Goal: Task Accomplishment & Management: Manage account settings

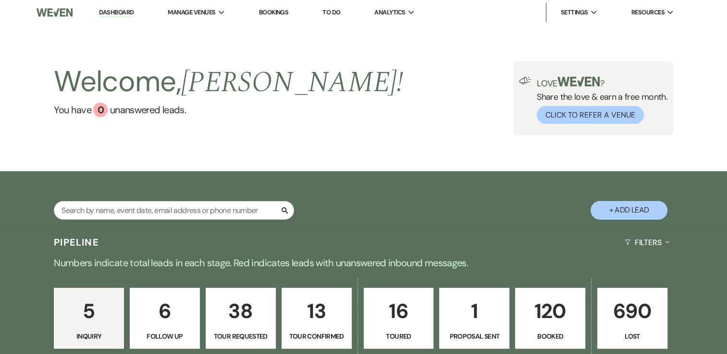
click at [557, 320] on p "120" at bounding box center [550, 311] width 58 height 32
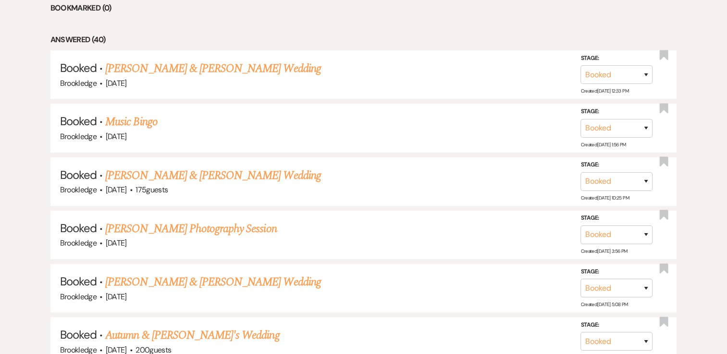
scroll to position [522, 0]
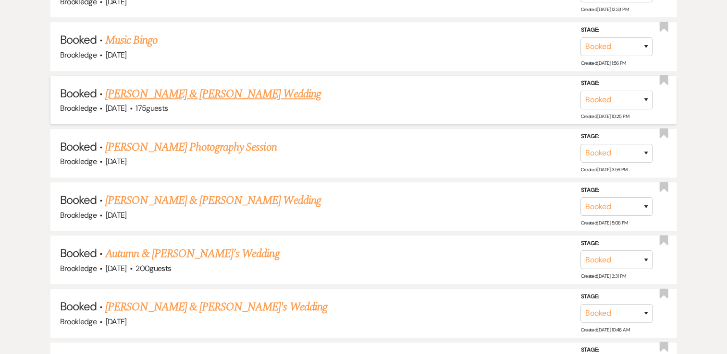
click at [248, 97] on link "[PERSON_NAME] & [PERSON_NAME] Wedding" at bounding box center [212, 93] width 215 height 17
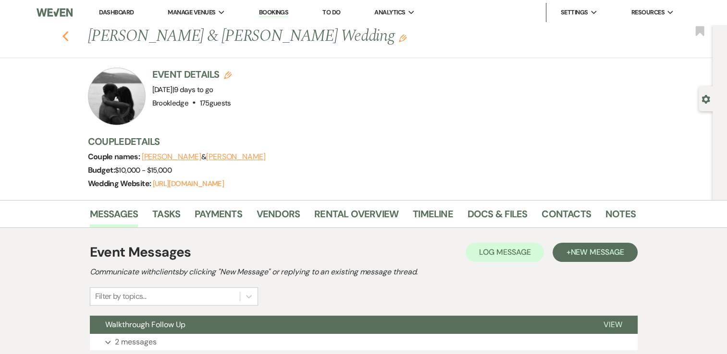
click at [69, 36] on icon "Previous" at bounding box center [65, 37] width 7 height 12
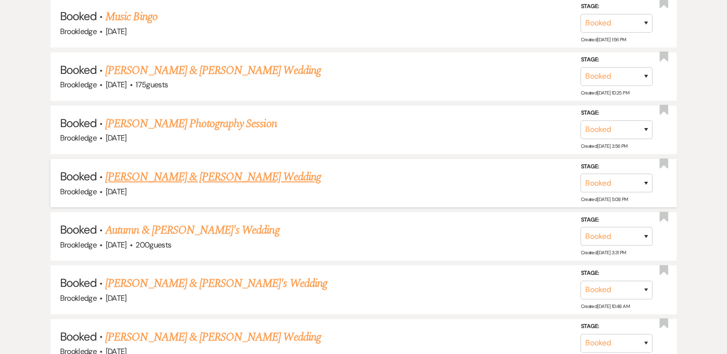
scroll to position [570, 0]
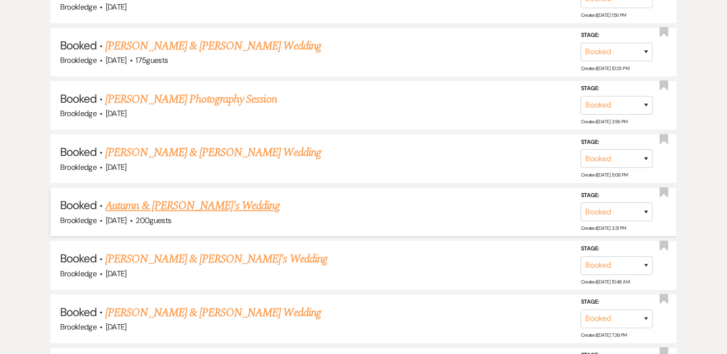
click at [176, 202] on link "Autumn & [PERSON_NAME]'s Wedding" at bounding box center [192, 205] width 174 height 17
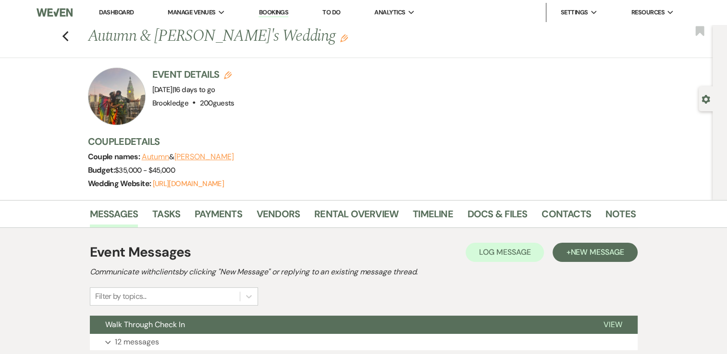
click at [110, 13] on link "Dashboard" at bounding box center [116, 12] width 35 height 8
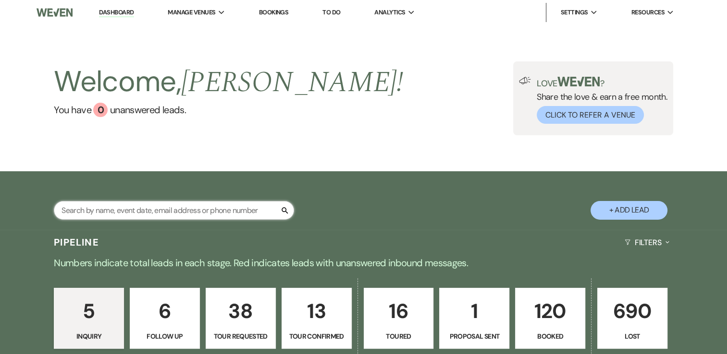
click at [147, 210] on input "text" at bounding box center [174, 210] width 240 height 19
type input "benjamin and rylie"
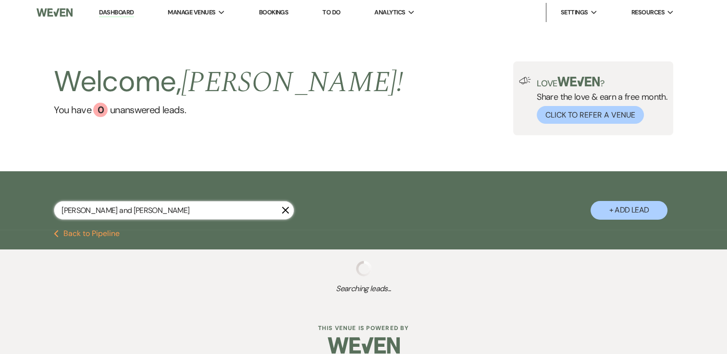
select select "8"
select select "5"
select select "8"
select select "5"
select select "8"
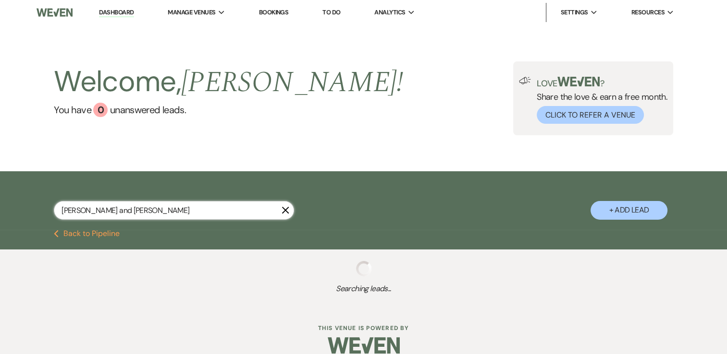
select select "5"
select select "8"
select select "5"
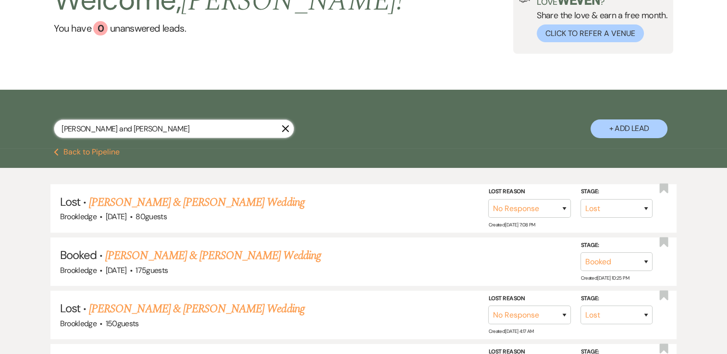
scroll to position [96, 0]
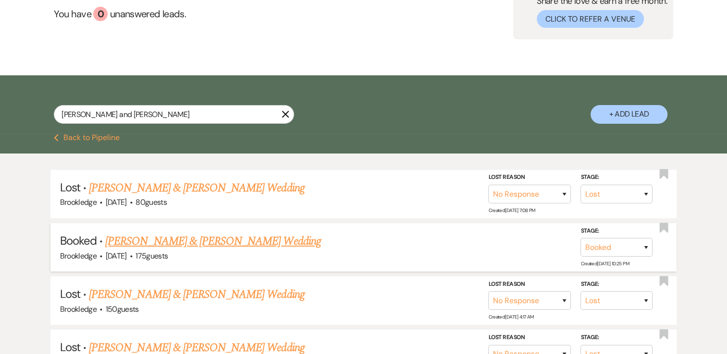
click at [181, 240] on link "[PERSON_NAME] & [PERSON_NAME] Wedding" at bounding box center [212, 241] width 215 height 17
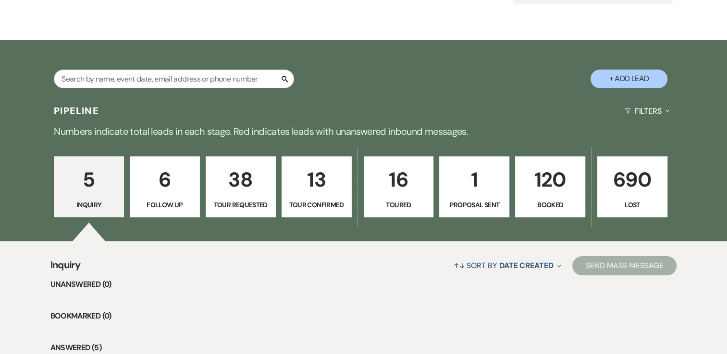
scroll to position [144, 0]
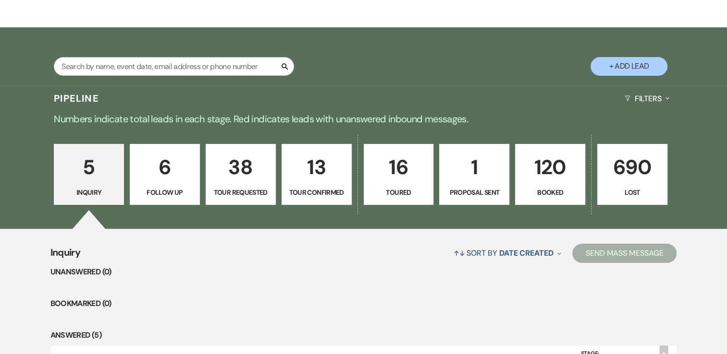
click at [196, 67] on input "text" at bounding box center [174, 66] width 240 height 19
type input "[PERSON_NAME]"
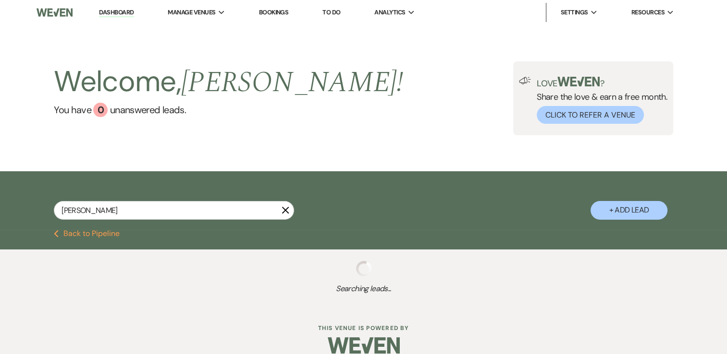
select select "4"
select select "8"
select select "5"
select select "8"
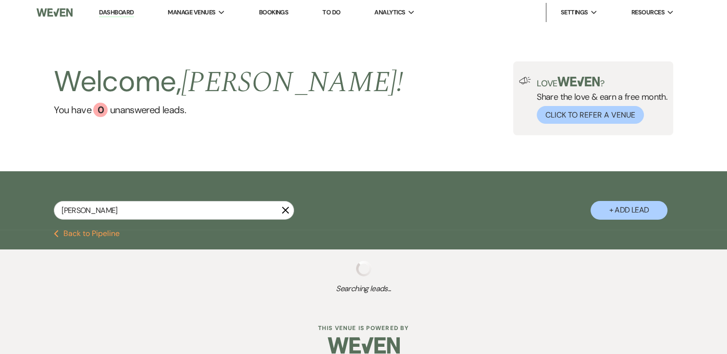
select select "5"
select select "8"
select select "7"
select select "8"
select select "5"
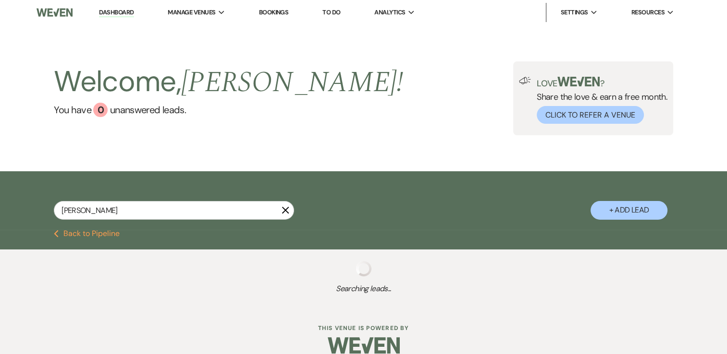
select select "8"
select select "5"
select select "8"
select select "5"
select select "8"
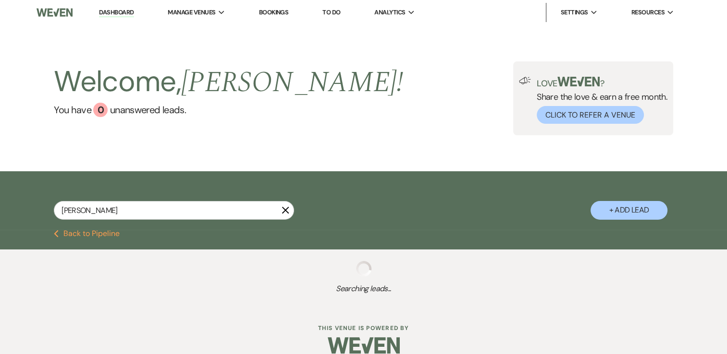
select select "10"
select select "8"
select select "9"
select select "8"
select select "5"
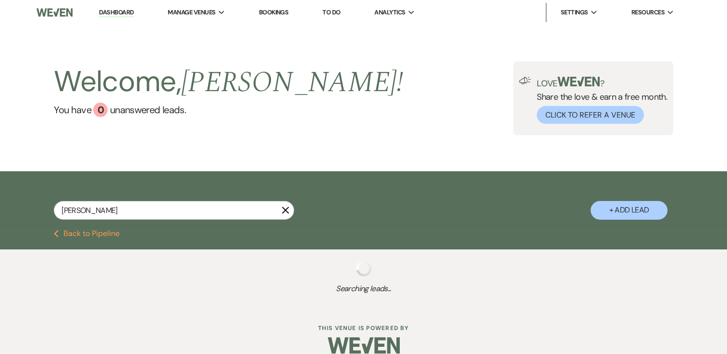
select select "8"
select select "5"
select select "8"
select select "5"
select select "8"
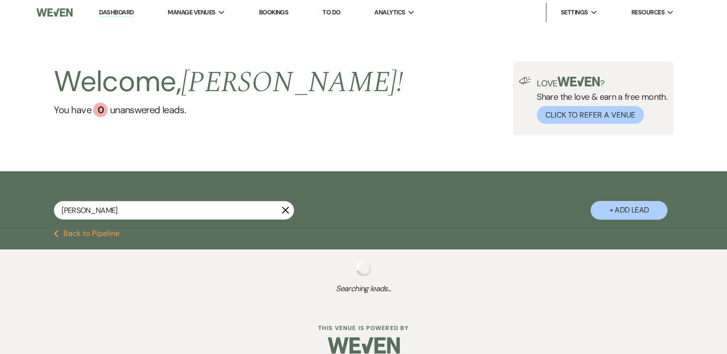
select select "5"
select select "8"
select select "5"
select select "8"
select select "5"
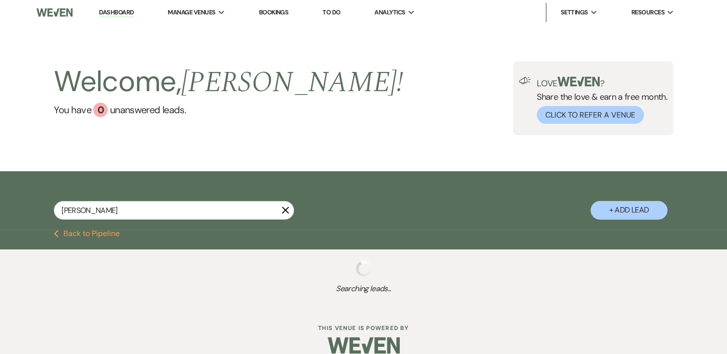
select select "8"
select select "5"
select select "8"
select select "5"
select select "8"
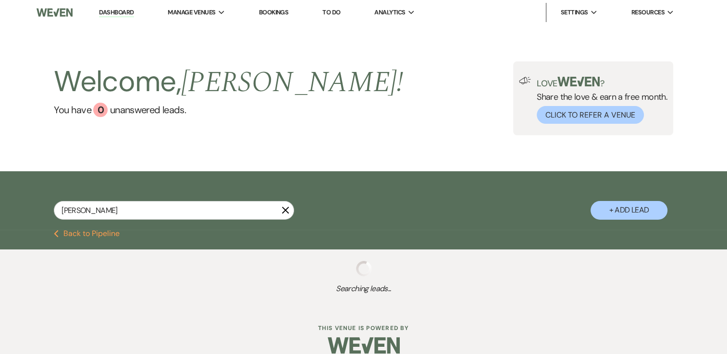
select select "5"
select select "8"
select select "5"
select select "8"
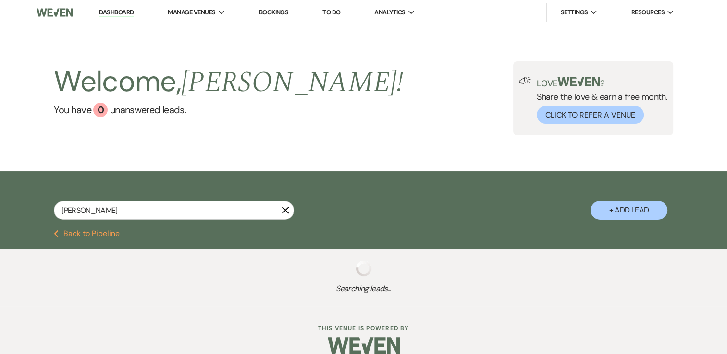
select select "8"
select select "5"
select select "8"
select select "5"
select select "8"
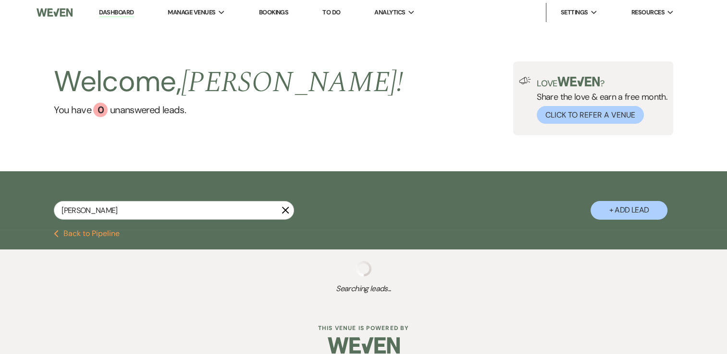
select select "5"
select select "8"
select select "5"
select select "8"
select select "6"
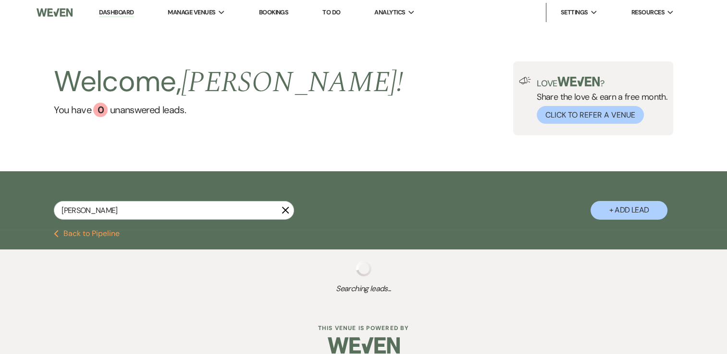
select select "8"
select select "5"
select select "8"
select select "5"
select select "8"
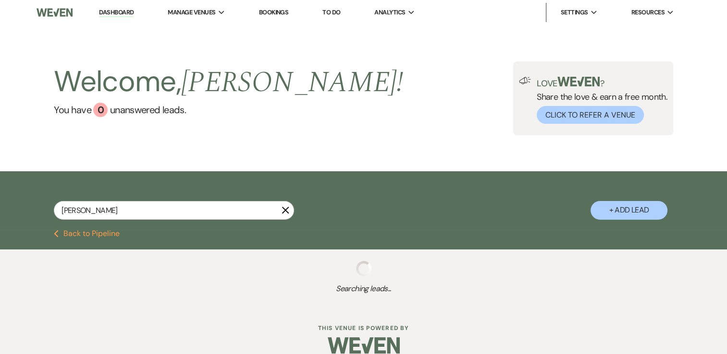
select select "4"
select select "8"
select select "5"
select select "8"
select select "11"
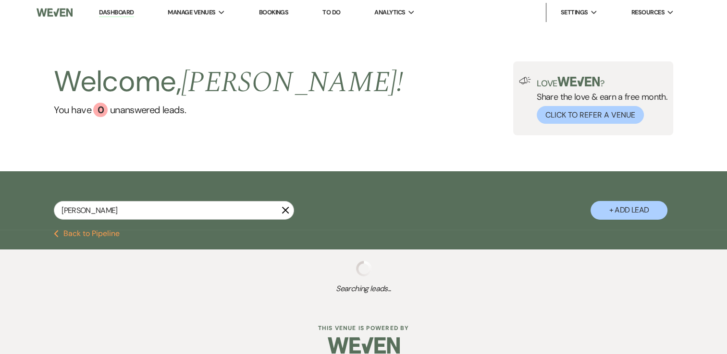
select select "8"
select select "1"
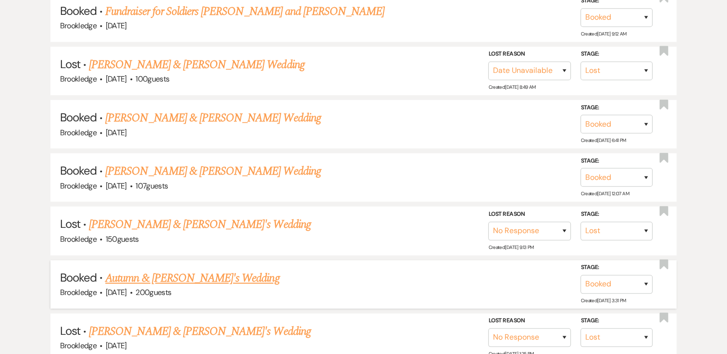
scroll to position [1345, 0]
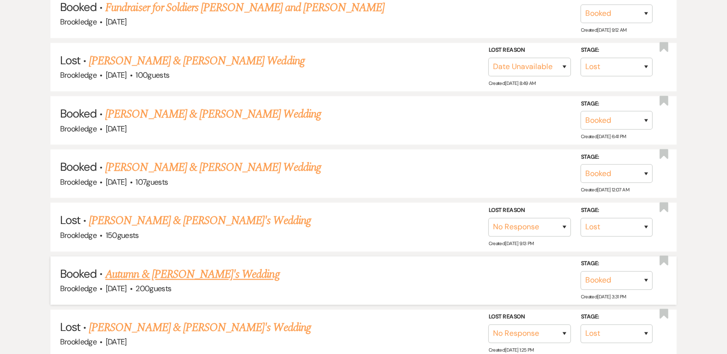
click at [184, 266] on link "Autumn & [PERSON_NAME]'s Wedding" at bounding box center [192, 274] width 174 height 17
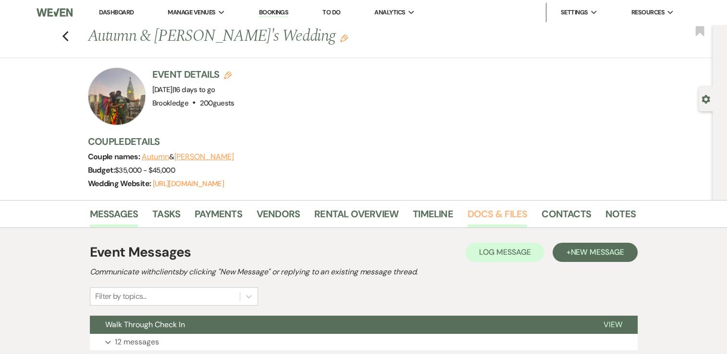
click at [486, 215] on link "Docs & Files" at bounding box center [497, 217] width 60 height 21
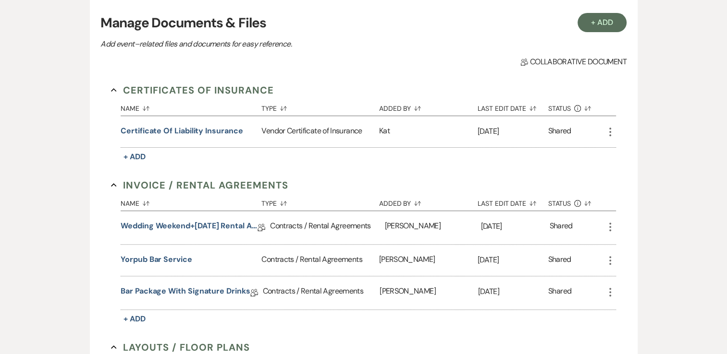
scroll to position [288, 0]
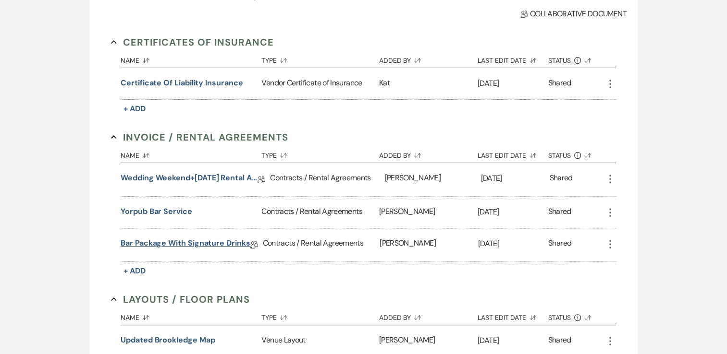
click at [184, 244] on link "Bar Package with Signature Drinks" at bounding box center [185, 245] width 129 height 15
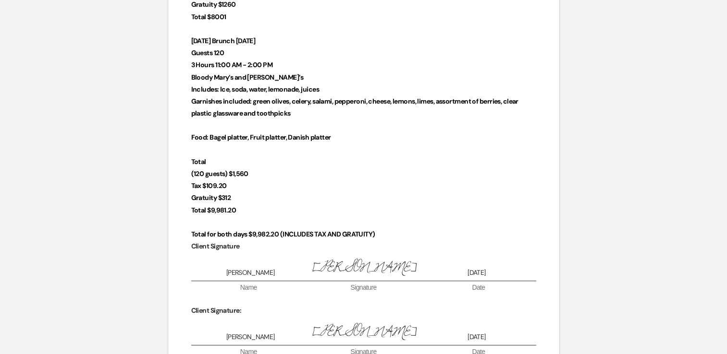
scroll to position [528, 0]
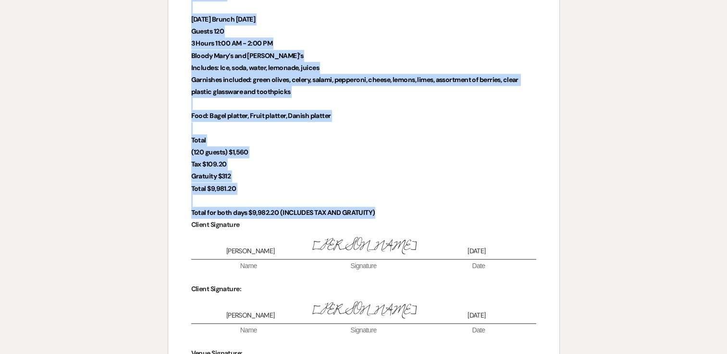
drag, startPoint x: 339, startPoint y: 155, endPoint x: 384, endPoint y: 203, distance: 66.3
click at [384, 203] on div "Bar Agreement This Bar Agreement (hereinafter referred to as the “Agreement”) m…" at bounding box center [363, 29] width 391 height 857
copy div "Lor Ipsumdolo Sita Con Adipiscin (elitseddoei temporin ut la etd “Magnaaliq”) e…"
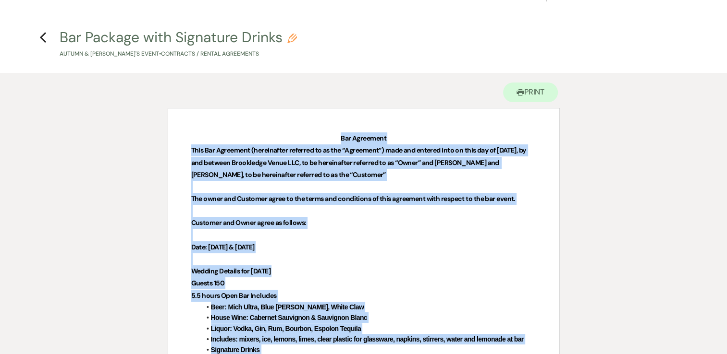
scroll to position [0, 0]
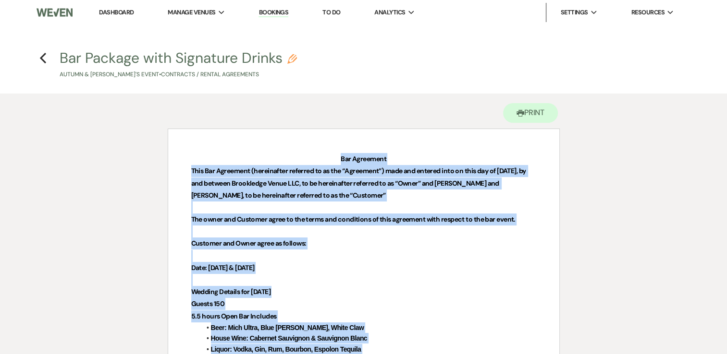
click at [110, 10] on link "Dashboard" at bounding box center [116, 12] width 35 height 8
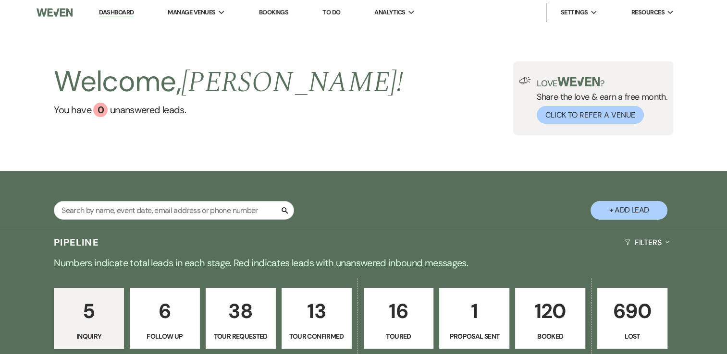
click at [550, 313] on p "120" at bounding box center [550, 311] width 58 height 32
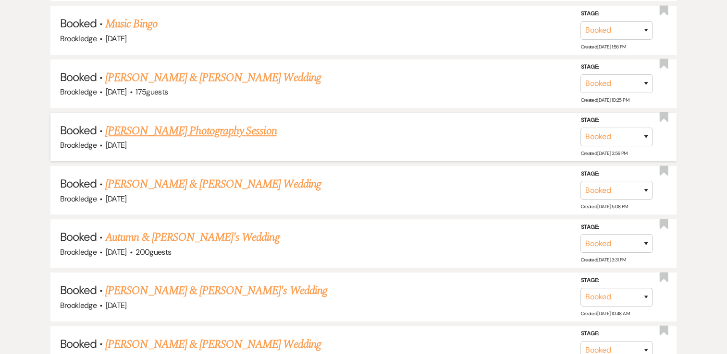
scroll to position [522, 0]
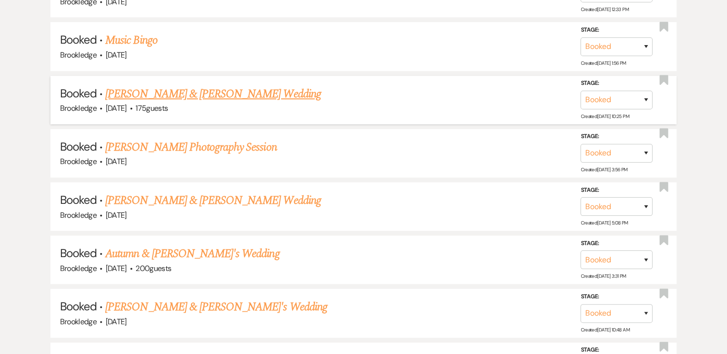
click at [213, 91] on link "[PERSON_NAME] & [PERSON_NAME] Wedding" at bounding box center [212, 93] width 215 height 17
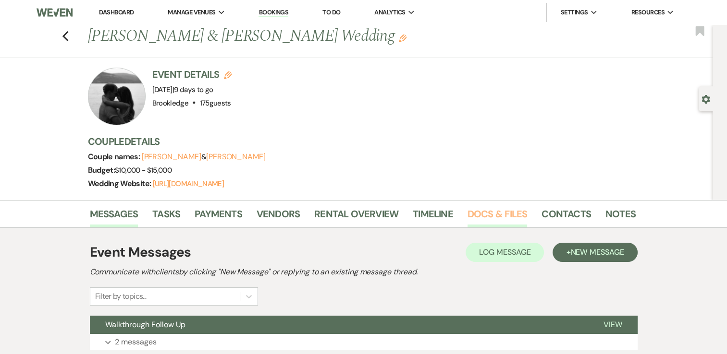
click at [486, 212] on link "Docs & Files" at bounding box center [497, 217] width 60 height 21
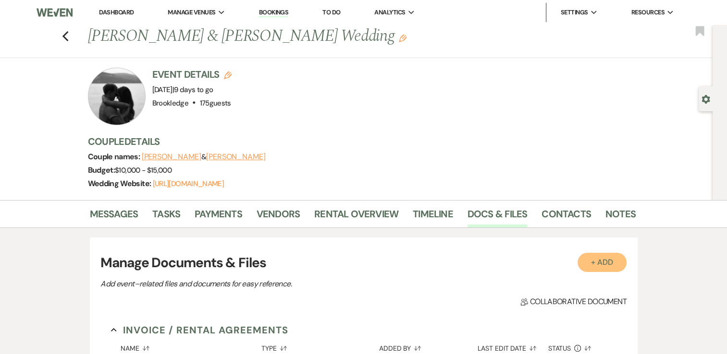
click at [597, 260] on button "+ Add" at bounding box center [601, 262] width 49 height 19
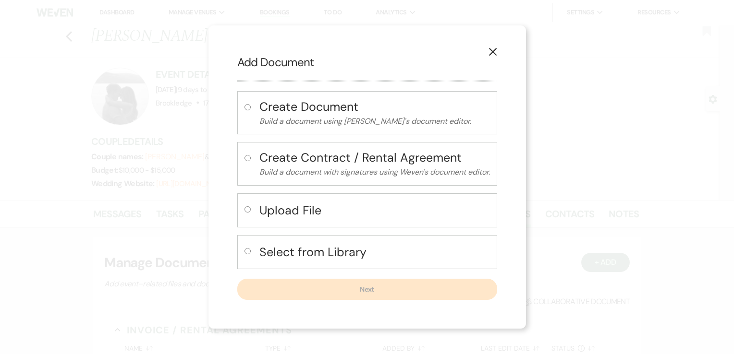
click at [293, 162] on h4 "Create Contract / Rental Agreement" at bounding box center [374, 157] width 231 height 17
radio input "true"
select select "10"
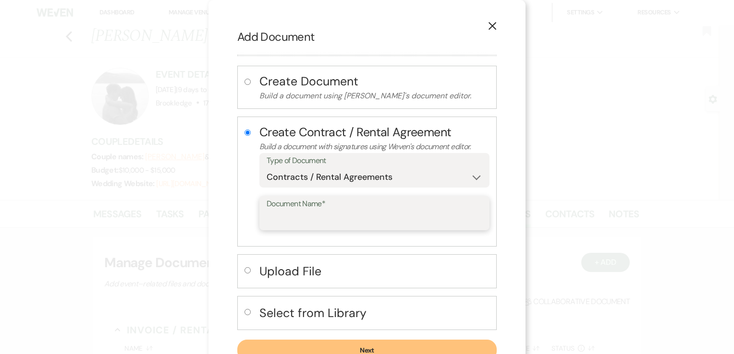
click at [339, 214] on input "Document Name*" at bounding box center [375, 220] width 216 height 19
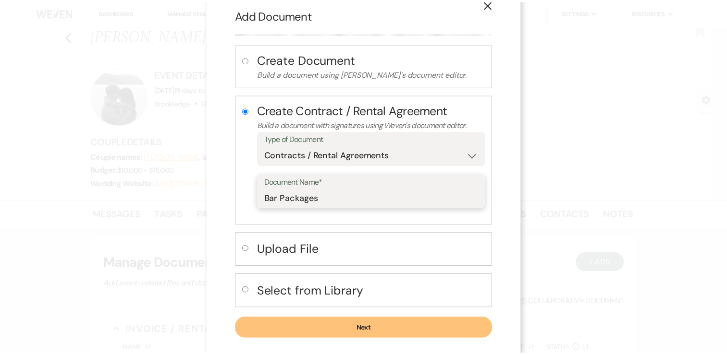
scroll to position [34, 0]
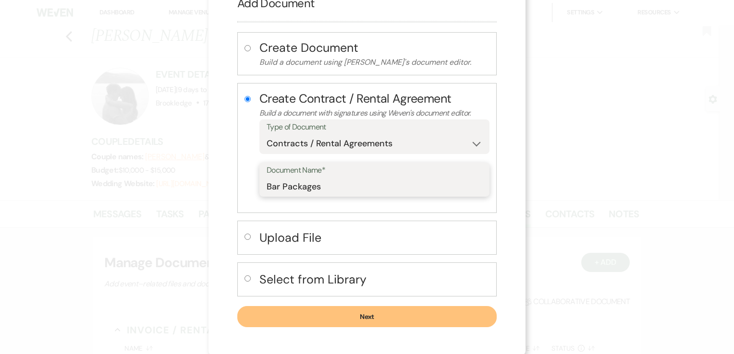
type input "Bar Packages"
click at [373, 315] on button "Next" at bounding box center [366, 316] width 259 height 21
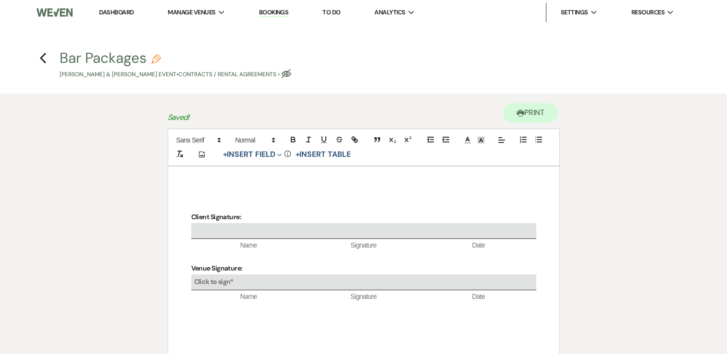
click at [215, 207] on p at bounding box center [363, 205] width 345 height 12
click at [255, 154] on button "+ Insert Field Expand" at bounding box center [253, 155] width 66 height 12
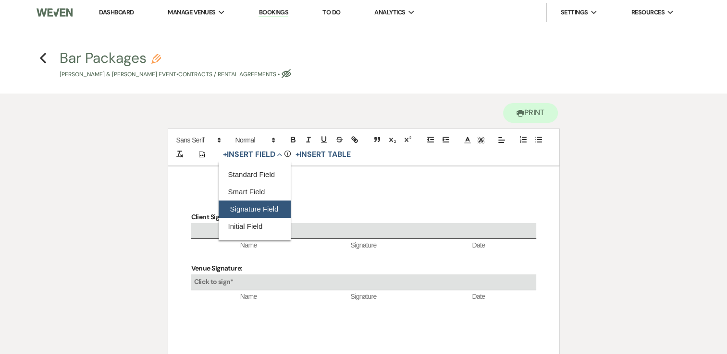
click at [257, 210] on button "Signature Field" at bounding box center [255, 209] width 72 height 17
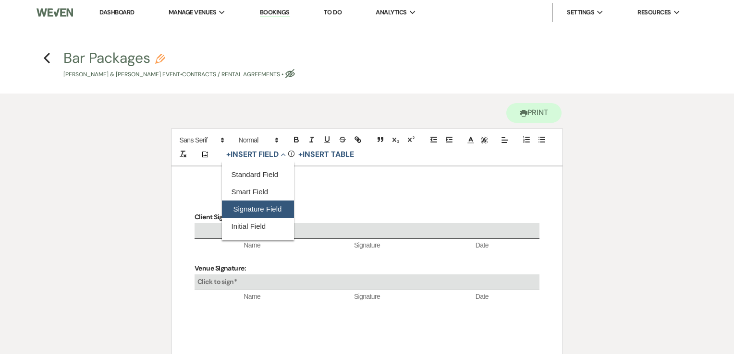
select select "signatureField"
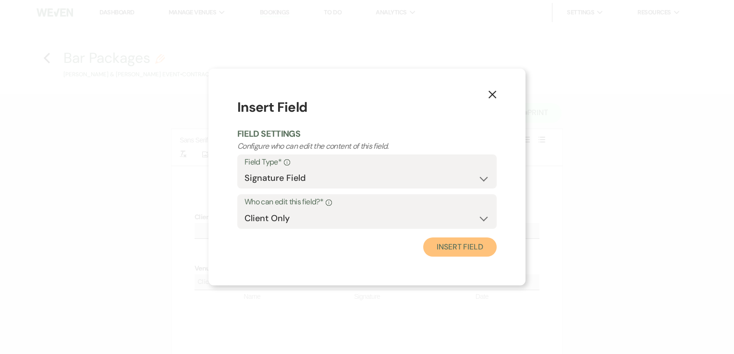
click at [451, 249] on button "Insert Field" at bounding box center [459, 247] width 73 height 19
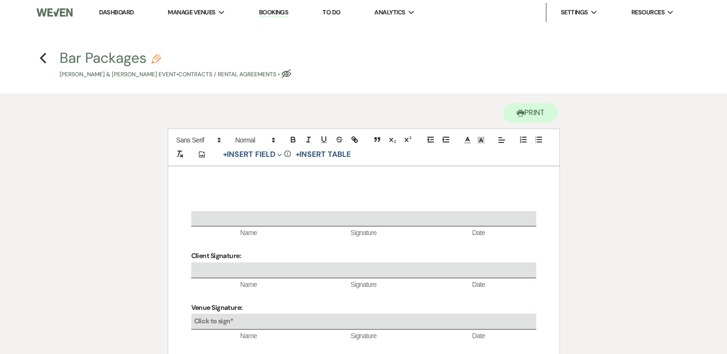
click at [220, 197] on div "Name Signature Date Client Signature: Name Signature Date Venue Signature: Clic…" at bounding box center [363, 311] width 391 height 288
click at [221, 193] on div "Client Signature Name Signature Date Client Signature: Name Signature Date Venu…" at bounding box center [363, 311] width 391 height 288
click at [293, 177] on div "Client Signature Name Signature Date Client Signature: Name Signature Date Venu…" at bounding box center [363, 311] width 391 height 288
click at [190, 202] on div "Client Signature Name Signature Date Client Signature: Name Signature Date Venu…" at bounding box center [363, 311] width 391 height 288
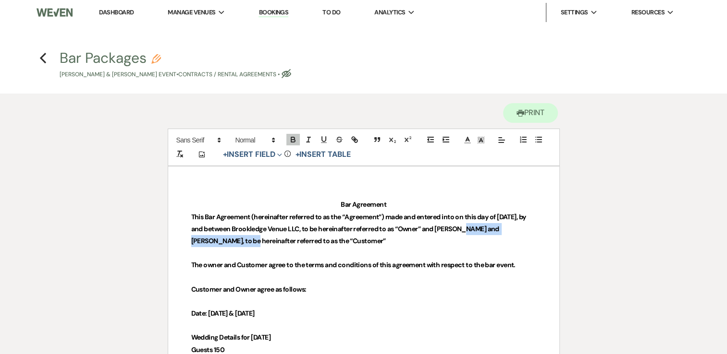
drag, startPoint x: 228, startPoint y: 241, endPoint x: 465, endPoint y: 226, distance: 237.3
click at [465, 226] on strong "This Bar Agreement (hereinafter referred to as the “Agreement”) made and entere…" at bounding box center [359, 229] width 336 height 33
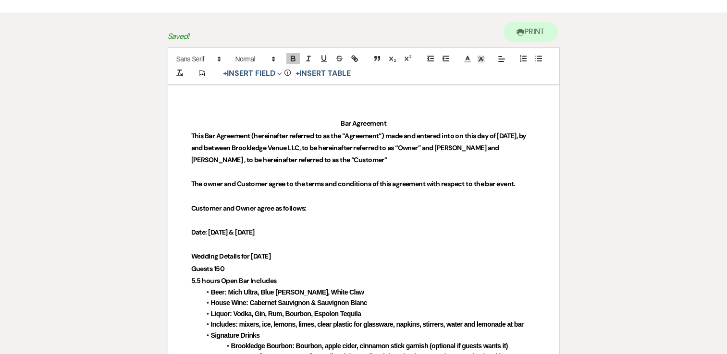
scroll to position [96, 0]
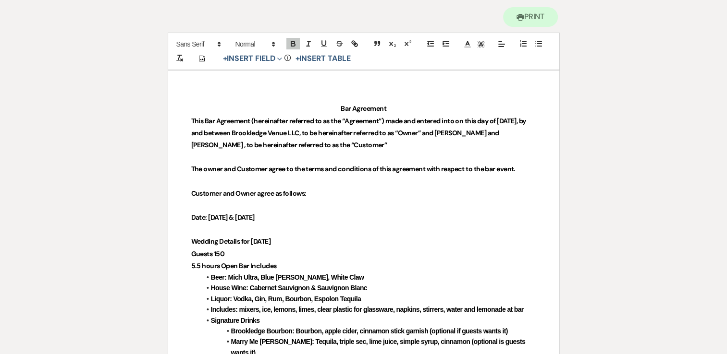
drag, startPoint x: 279, startPoint y: 217, endPoint x: 208, endPoint y: 218, distance: 70.6
click at [208, 218] on p "Date: [DATE] & [DATE]" at bounding box center [363, 218] width 345 height 12
drag, startPoint x: 218, startPoint y: 242, endPoint x: 193, endPoint y: 243, distance: 25.0
click at [193, 243] on strong "Wedding Details for [DATE]" at bounding box center [230, 241] width 79 height 9
click at [266, 241] on strong "Rehearsal Details for [DATE]" at bounding box center [232, 241] width 82 height 9
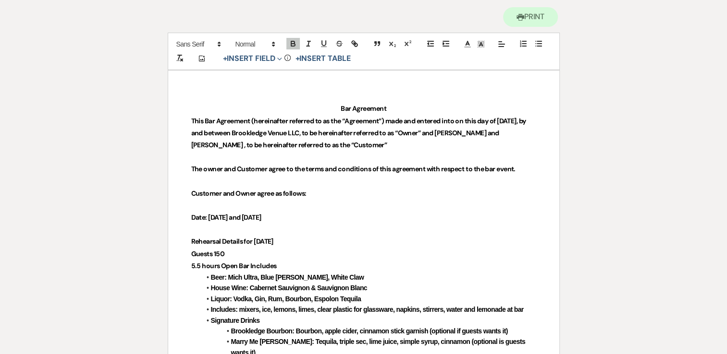
click at [235, 251] on p "Guests 150" at bounding box center [363, 254] width 345 height 12
drag, startPoint x: 200, startPoint y: 264, endPoint x: 193, endPoint y: 264, distance: 7.2
click at [191, 264] on strong "5.5 hours Open Bar Includes" at bounding box center [233, 266] width 85 height 9
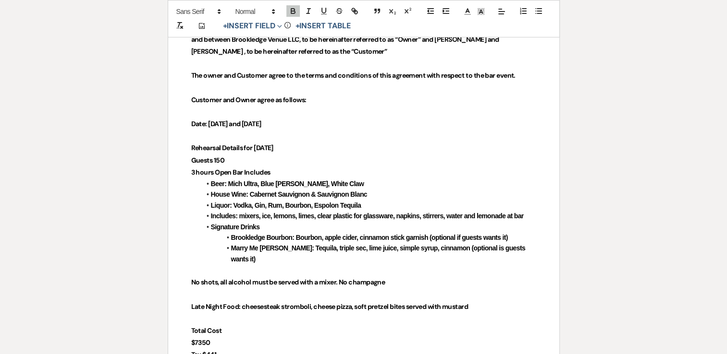
scroll to position [192, 0]
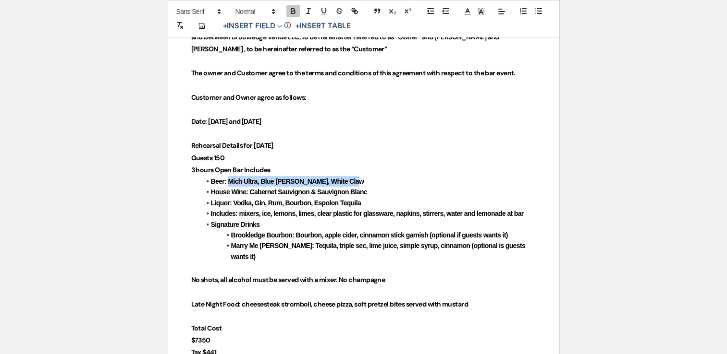
drag, startPoint x: 347, startPoint y: 181, endPoint x: 230, endPoint y: 183, distance: 117.2
click at [230, 183] on li "Beer: Mich Ultra, Blue [PERSON_NAME], White Claw" at bounding box center [368, 181] width 335 height 11
click at [372, 174] on p "3 hours Open Bar Includes" at bounding box center [363, 170] width 345 height 12
drag, startPoint x: 312, startPoint y: 180, endPoint x: 260, endPoint y: 183, distance: 52.0
click at [260, 183] on strong "Beer: Mich Ultra, Blue [PERSON_NAME], White Claw" at bounding box center [287, 182] width 153 height 8
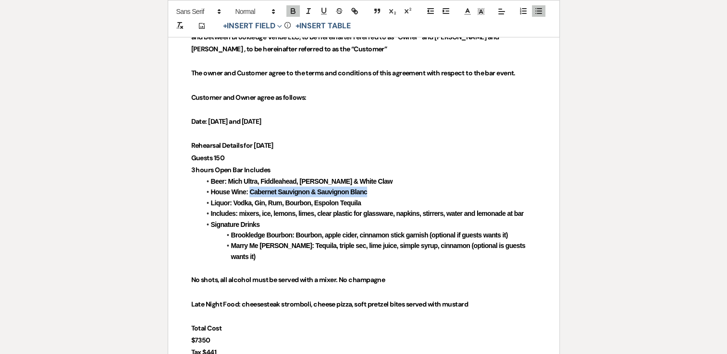
drag, startPoint x: 370, startPoint y: 191, endPoint x: 250, endPoint y: 194, distance: 120.6
click at [250, 194] on li "House Wine: Cabernet Sauvignon & Sauvignon Blanc" at bounding box center [368, 192] width 335 height 11
click at [444, 237] on strong "Brookledge Bourbon: Bourbon, apple cider, cinnamon stick garnish (optional if g…" at bounding box center [369, 236] width 277 height 8
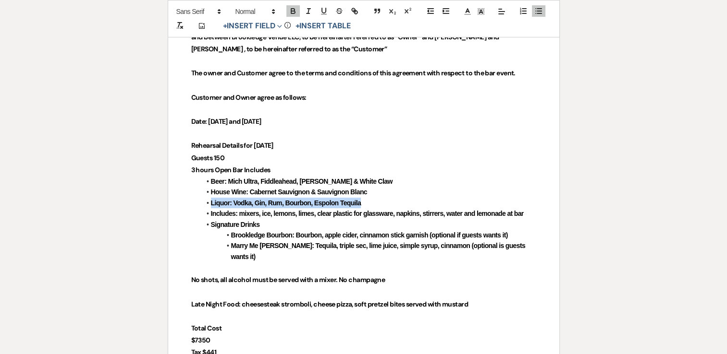
drag, startPoint x: 368, startPoint y: 202, endPoint x: 211, endPoint y: 202, distance: 156.6
click at [211, 202] on li "Liquor: Vodka, Gin, Rum, Bourbon, Espolon Tequila" at bounding box center [368, 203] width 335 height 11
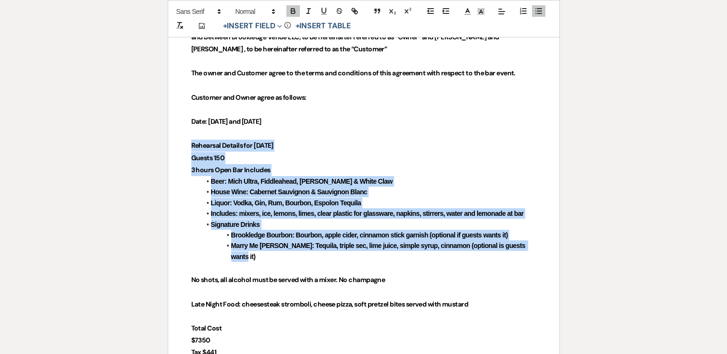
drag, startPoint x: 530, startPoint y: 245, endPoint x: 189, endPoint y: 144, distance: 355.8
copy div "Rehearsal Details for [DATE] Guests 150 3 hours Open Bar Includes Beer: Mich Ul…"
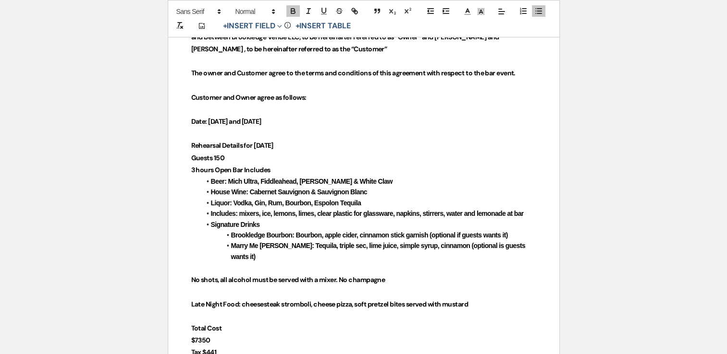
click at [528, 245] on li "Marry Me [PERSON_NAME]: Tequila, triple sec, lime juice, simple syrup, cinnamon…" at bounding box center [368, 252] width 335 height 22
click at [425, 286] on p at bounding box center [363, 292] width 345 height 12
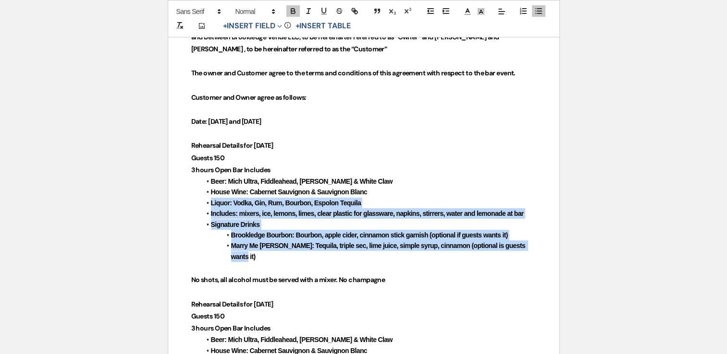
drag, startPoint x: 532, startPoint y: 245, endPoint x: 209, endPoint y: 203, distance: 325.5
click at [209, 203] on ul "Beer: Mich Ultra, Fiddleahead, [PERSON_NAME] & White Claw House Wine: Cabernet …" at bounding box center [368, 219] width 335 height 86
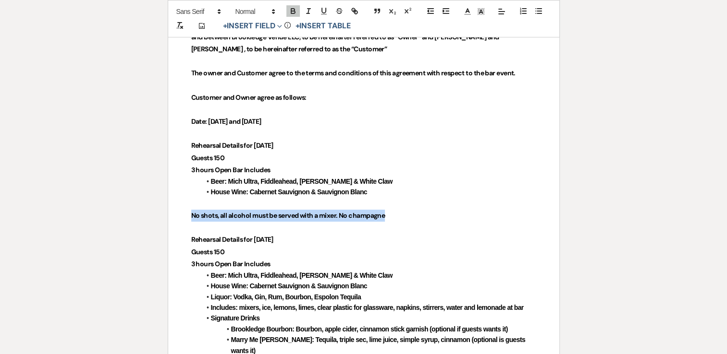
drag, startPoint x: 389, startPoint y: 218, endPoint x: 186, endPoint y: 214, distance: 203.2
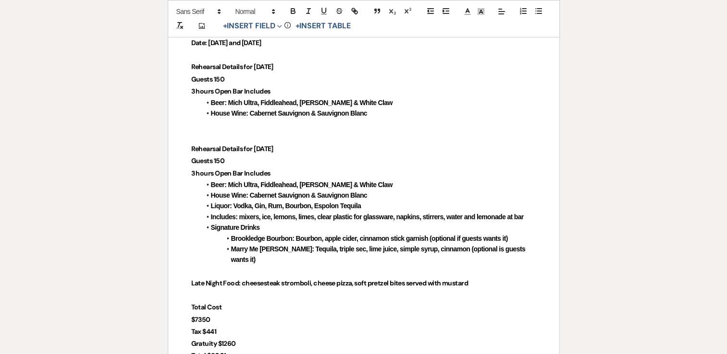
scroll to position [240, 0]
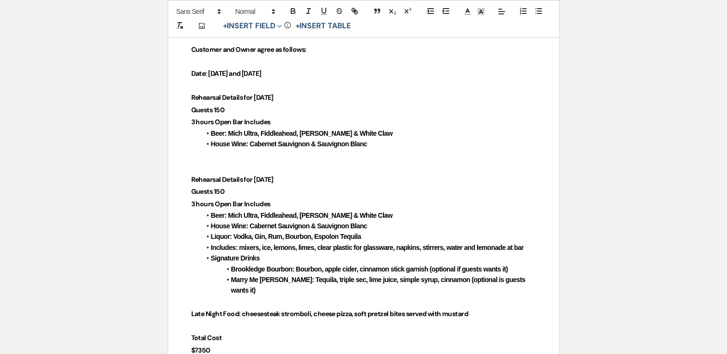
click at [381, 146] on li "House Wine: Cabernet Sauvignon & Sauvignon Blanc" at bounding box center [368, 144] width 335 height 11
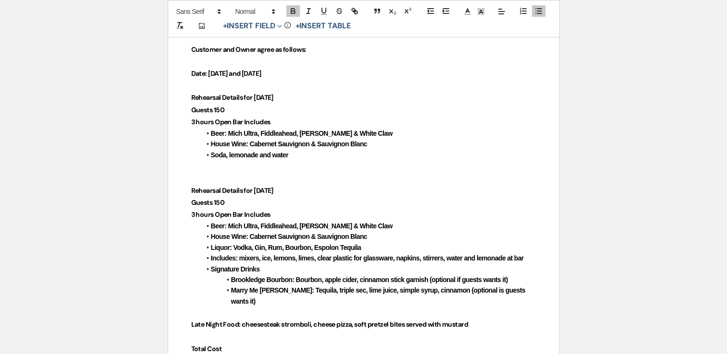
click at [272, 216] on p "3 hours Open Bar Includes" at bounding box center [363, 215] width 345 height 12
drag, startPoint x: 242, startPoint y: 215, endPoint x: 214, endPoint y: 219, distance: 28.2
click at [214, 219] on p "3 hours Open Bar Includes" at bounding box center [363, 215] width 345 height 12
click at [297, 213] on p "3 hours Bronze Package Includes" at bounding box center [363, 215] width 345 height 12
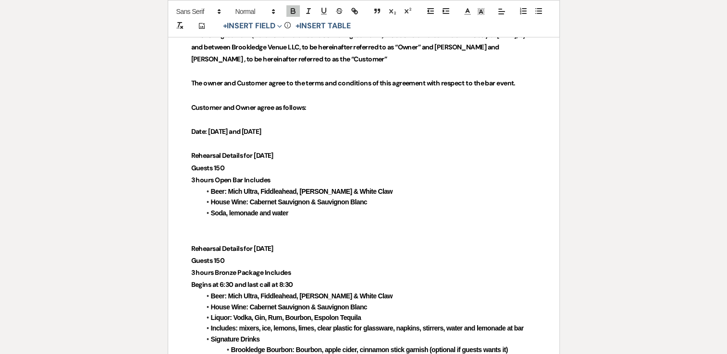
scroll to position [192, 0]
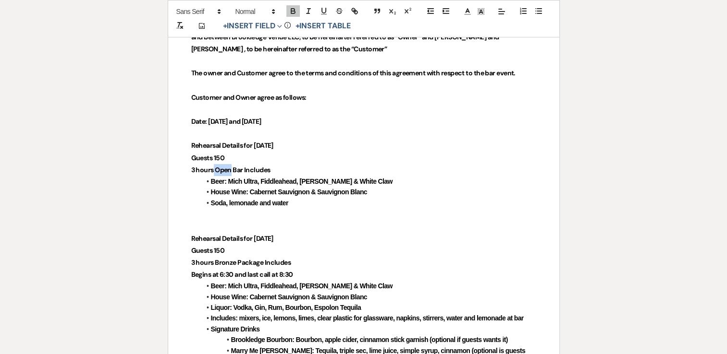
drag, startPoint x: 231, startPoint y: 168, endPoint x: 213, endPoint y: 175, distance: 19.2
click at [295, 169] on p "2 hours Bronze Bar Includes" at bounding box center [363, 170] width 345 height 12
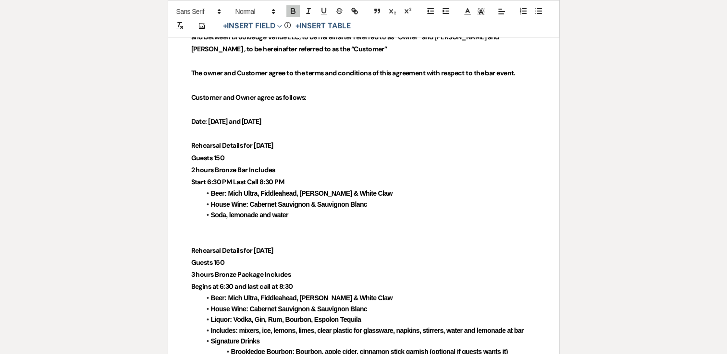
click at [311, 213] on li "Soda, lemonade and water" at bounding box center [368, 215] width 335 height 11
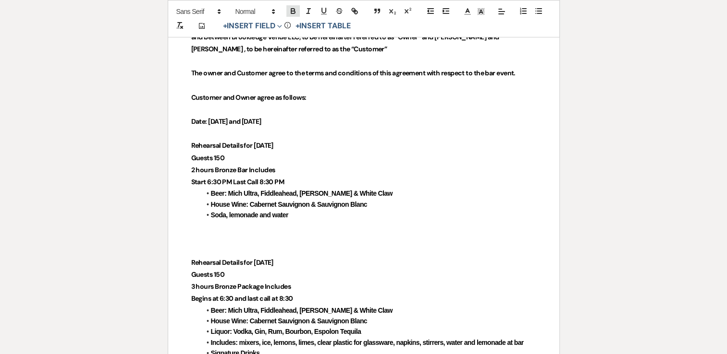
click at [294, 14] on icon "button" at bounding box center [293, 11] width 9 height 9
click at [217, 157] on strong "Guests 150" at bounding box center [207, 158] width 33 height 9
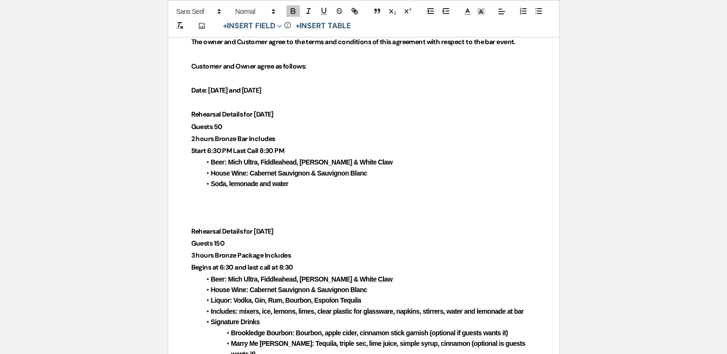
scroll to position [240, 0]
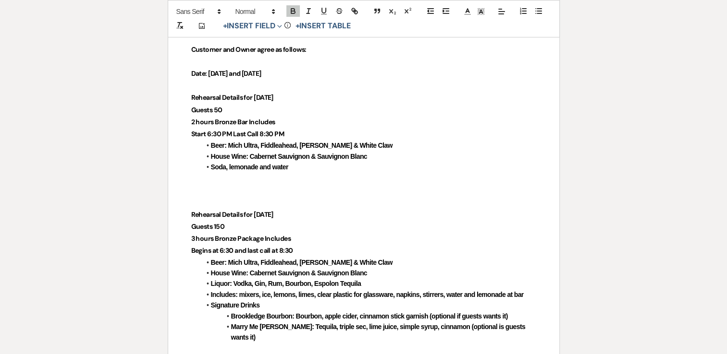
click at [221, 185] on p at bounding box center [363, 191] width 345 height 12
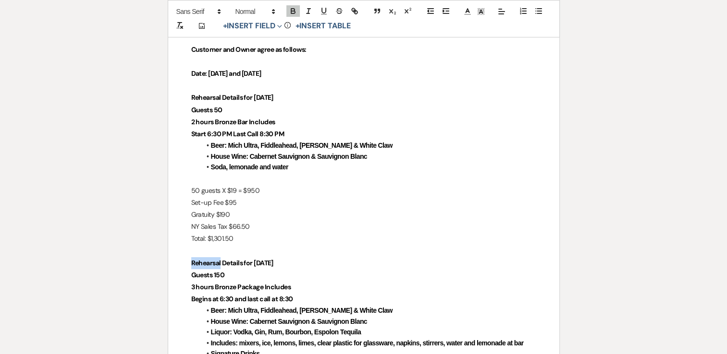
drag, startPoint x: 220, startPoint y: 262, endPoint x: 190, endPoint y: 263, distance: 30.3
click at [264, 261] on strong "Wedding Details for [DATE]" at bounding box center [230, 263] width 79 height 9
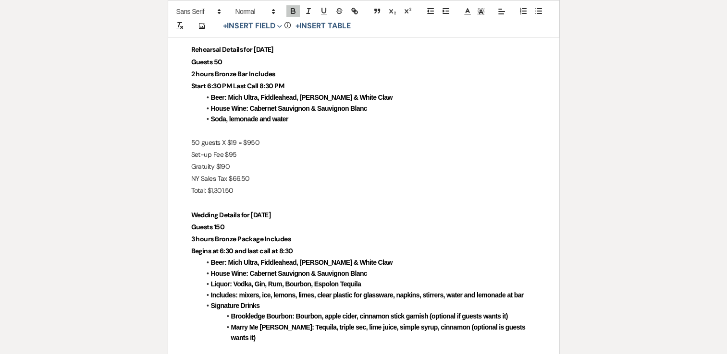
click at [194, 238] on strong "3 hours Bronze Package Includes" at bounding box center [241, 239] width 100 height 9
drag, startPoint x: 234, startPoint y: 239, endPoint x: 215, endPoint y: 242, distance: 19.4
click at [215, 242] on strong "6 hours Bronze Package Includes" at bounding box center [241, 239] width 100 height 9
click at [223, 251] on strong "Begins at 6:30 and last call at 8:30" at bounding box center [242, 251] width 102 height 9
click at [283, 250] on strong "Begins at 4:30 and last call at 8:30" at bounding box center [242, 251] width 102 height 9
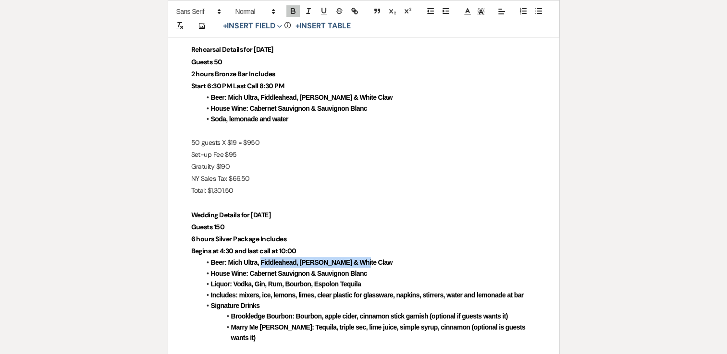
drag, startPoint x: 360, startPoint y: 263, endPoint x: 261, endPoint y: 260, distance: 99.0
click at [261, 260] on li "Beer: Mich Ultra, Fiddleahead, [PERSON_NAME] & White Claw" at bounding box center [368, 262] width 335 height 11
click at [375, 273] on li "House Wine: Cabernet Sauvignon & Sauvignon Blanc" at bounding box center [368, 274] width 335 height 11
click at [309, 274] on strong "House Wine: Cabernet Sauvignon & Sauvignon Blanc" at bounding box center [289, 274] width 156 height 8
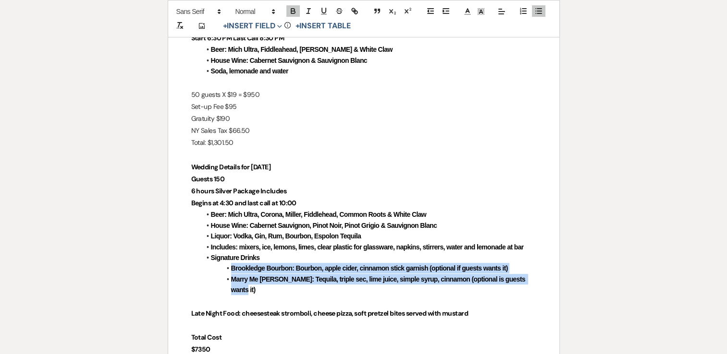
drag, startPoint x: 528, startPoint y: 276, endPoint x: 230, endPoint y: 264, distance: 298.1
click at [230, 264] on ul "Beer: Mich Ultra, Corona, Miller, Fiddlehead, Common Roots & White Claw House W…" at bounding box center [368, 252] width 335 height 86
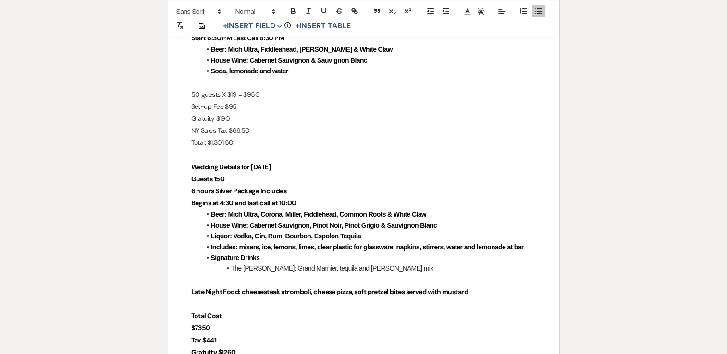
click at [223, 180] on strong "Guests 150" at bounding box center [207, 179] width 33 height 9
drag, startPoint x: 340, startPoint y: 236, endPoint x: 316, endPoint y: 232, distance: 23.8
click at [316, 232] on strong "Liquor: Vodka, Gin, Rum, Bourbon, Espolon Tequila" at bounding box center [286, 236] width 150 height 8
click at [526, 251] on li "Includes: mixers, ice, lemons, limes, clear plastic for glassware, napkins, sti…" at bounding box center [368, 247] width 335 height 11
click at [211, 214] on strong "Beer: Mich Ultra, Corona, Miller, Fiddlehead, Common Roots & White Claw" at bounding box center [319, 215] width 216 height 8
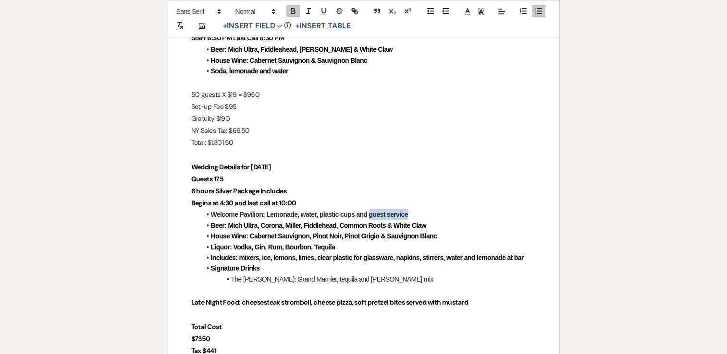
drag, startPoint x: 414, startPoint y: 215, endPoint x: 369, endPoint y: 214, distance: 45.2
click at [369, 214] on li "Welcome Pavilion: Lemonade, water, plastic cups and guest service" at bounding box center [368, 214] width 335 height 11
click at [395, 230] on li "Beer: Mich Ultra, Corona, Miller, Fiddlehead, Common Roots & White Claw" at bounding box center [368, 225] width 335 height 11
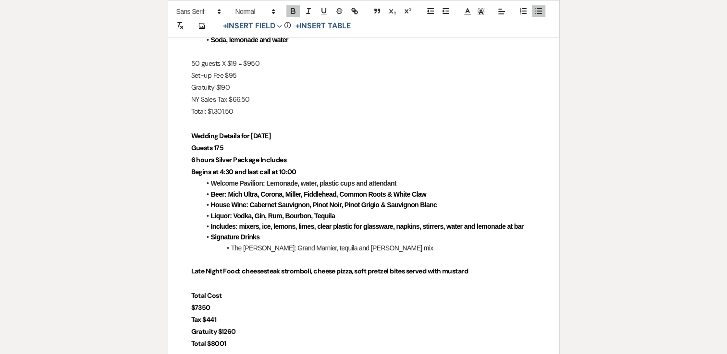
scroll to position [384, 0]
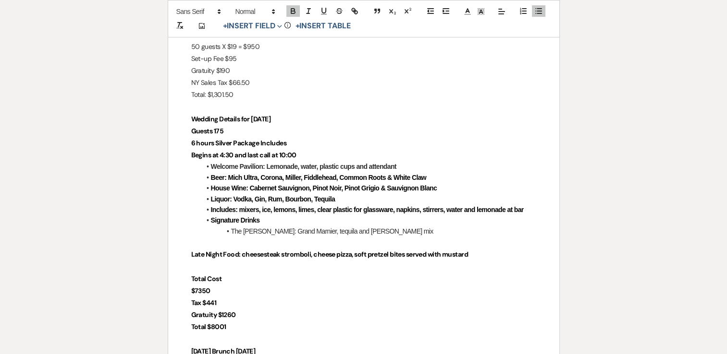
drag, startPoint x: 475, startPoint y: 256, endPoint x: 188, endPoint y: 256, distance: 286.3
click at [188, 256] on div "Bar Agreement This Bar Agreement (hereinafter referred to as the “Agreement”) m…" at bounding box center [363, 266] width 391 height 969
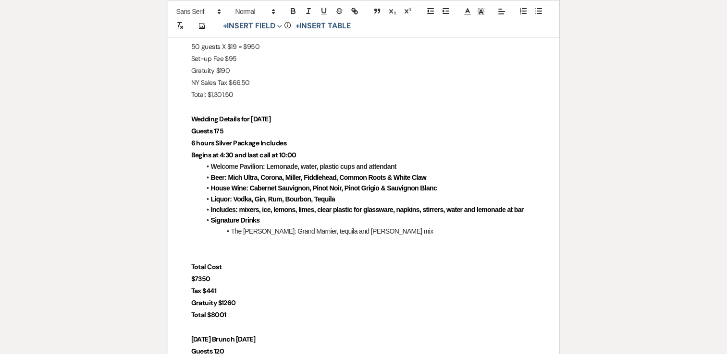
scroll to position [432, 0]
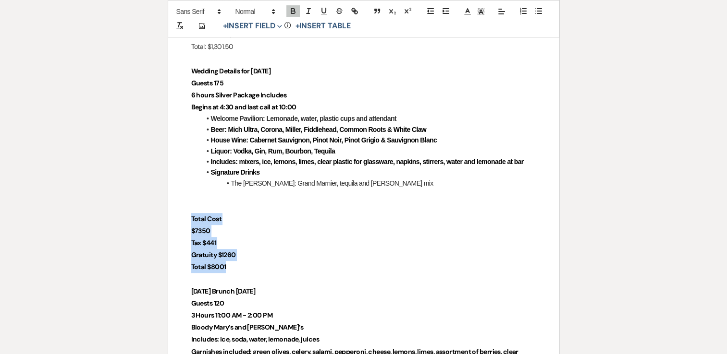
drag, startPoint x: 231, startPoint y: 263, endPoint x: 191, endPoint y: 219, distance: 59.9
click at [191, 219] on div "Bar Agreement This Bar Agreement (hereinafter referred to as the “Agreement”) m…" at bounding box center [363, 212] width 391 height 957
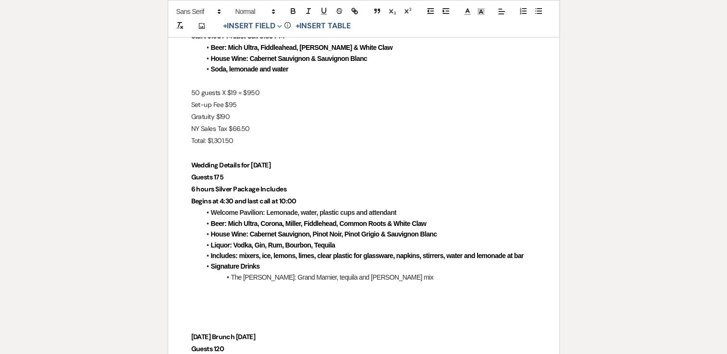
scroll to position [336, 0]
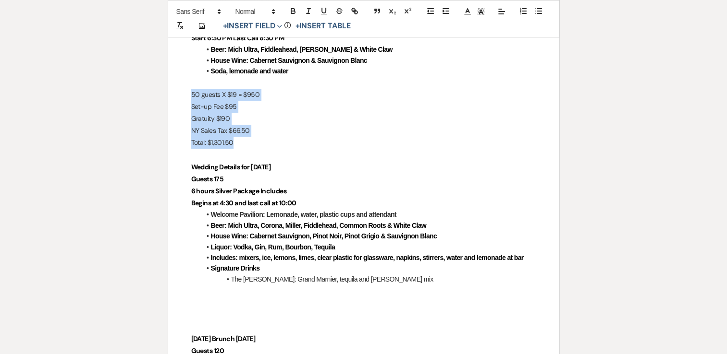
drag, startPoint x: 238, startPoint y: 145, endPoint x: 189, endPoint y: 96, distance: 70.0
click at [189, 96] on div "Bar Agreement This Bar Agreement (hereinafter referred to as the “Agreement”) m…" at bounding box center [363, 284] width 391 height 909
copy div "50 guests X $19 = $950 Set-up Fee $95 Gratuity $190 NY Sales Tax $66.50 Total: …"
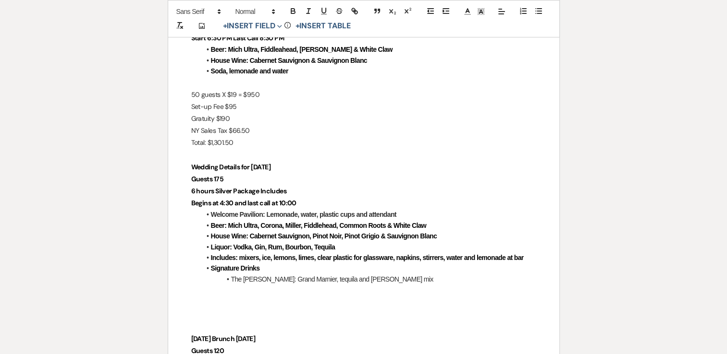
click at [212, 300] on p at bounding box center [363, 303] width 345 height 12
click at [200, 303] on p "50 guests X $19 = $950" at bounding box center [363, 303] width 345 height 12
click at [236, 301] on p "175 guests X $19 = $950" at bounding box center [363, 303] width 345 height 12
click at [261, 306] on p "175 guests X $35 = $950" at bounding box center [363, 303] width 345 height 12
click at [237, 317] on p "Set-up Fee $95" at bounding box center [363, 315] width 345 height 12
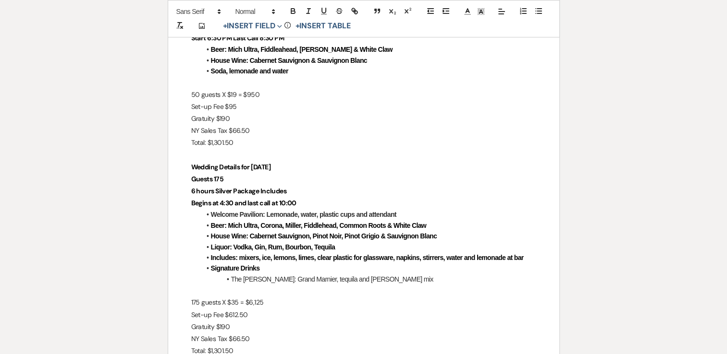
click at [236, 326] on p "Gratuity $190" at bounding box center [363, 327] width 345 height 12
drag, startPoint x: 251, startPoint y: 337, endPoint x: 233, endPoint y: 338, distance: 17.8
click at [233, 338] on p "NY Sales Tax $66.50" at bounding box center [363, 339] width 345 height 12
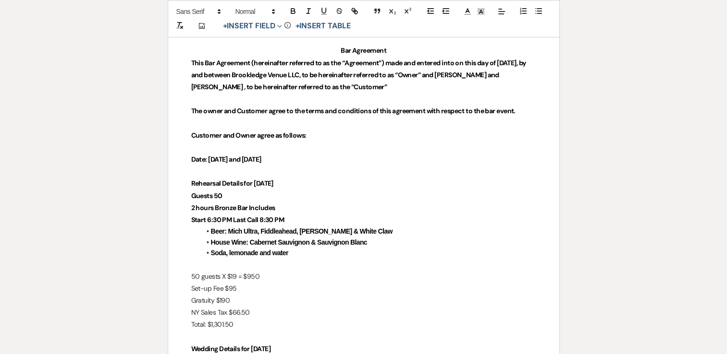
scroll to position [144, 0]
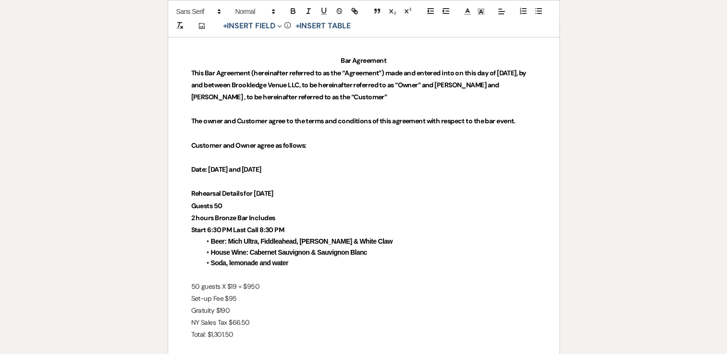
click at [301, 266] on li "Soda, lemonade and water" at bounding box center [368, 263] width 335 height 11
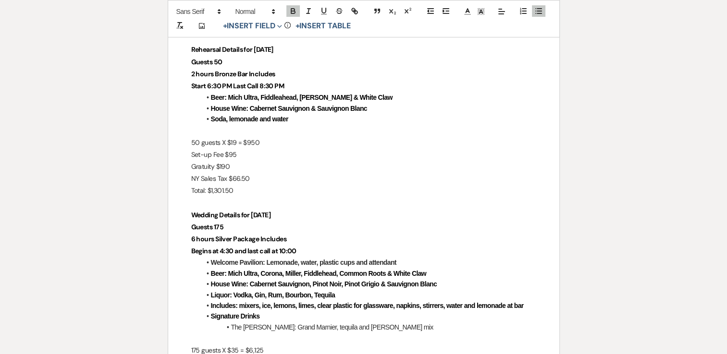
scroll to position [240, 0]
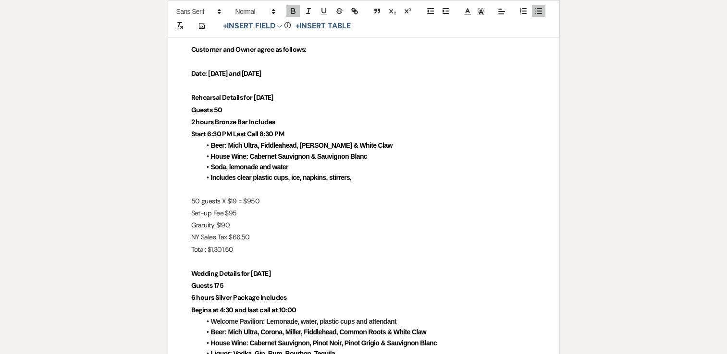
click at [365, 176] on li "Includes clear plastic cups, ice, napkins, stirrers," at bounding box center [368, 177] width 335 height 11
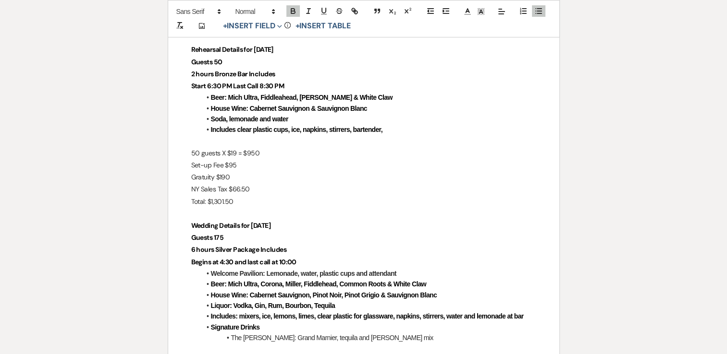
scroll to position [336, 0]
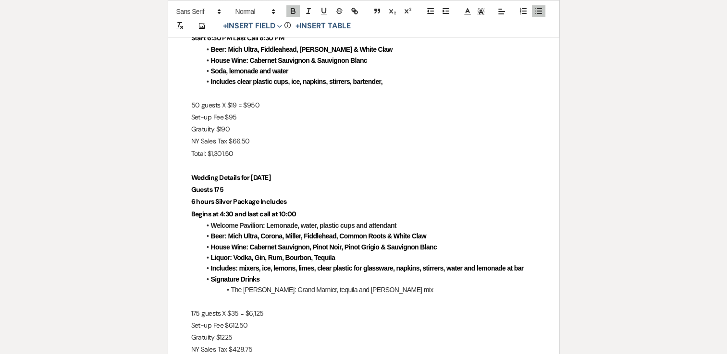
click at [287, 80] on strong "Includes clear plastic cups, ice, napkins, stirrers, bartender," at bounding box center [296, 82] width 171 height 8
click at [389, 80] on li "Includes clear plastic cups, ice, napkins, stirrers, bartender," at bounding box center [368, 81] width 335 height 11
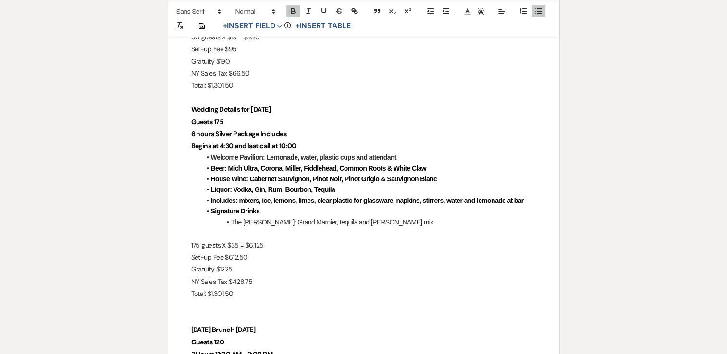
scroll to position [432, 0]
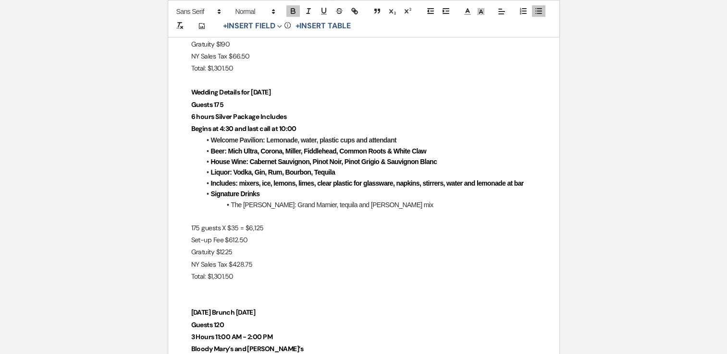
click at [232, 278] on p "Total: $1,301.50" at bounding box center [363, 277] width 345 height 12
click at [252, 279] on p "Total: $" at bounding box center [363, 277] width 345 height 12
click at [250, 281] on p "Total: $8," at bounding box center [363, 277] width 345 height 12
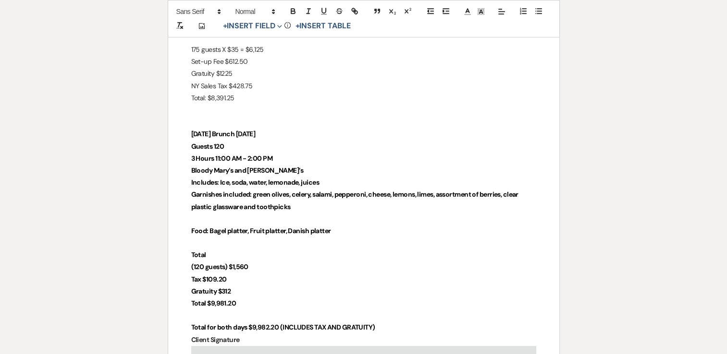
scroll to position [624, 0]
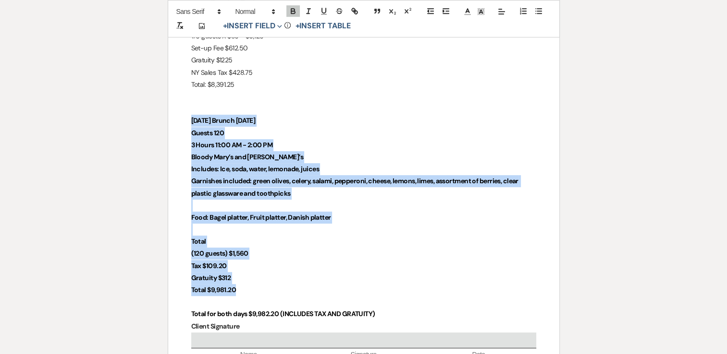
drag, startPoint x: 242, startPoint y: 291, endPoint x: 187, endPoint y: 124, distance: 175.9
click at [187, 124] on div "Bar Agreement This Bar Agreement (hereinafter referred to as the “Agreement”) m…" at bounding box center [363, 31] width 391 height 979
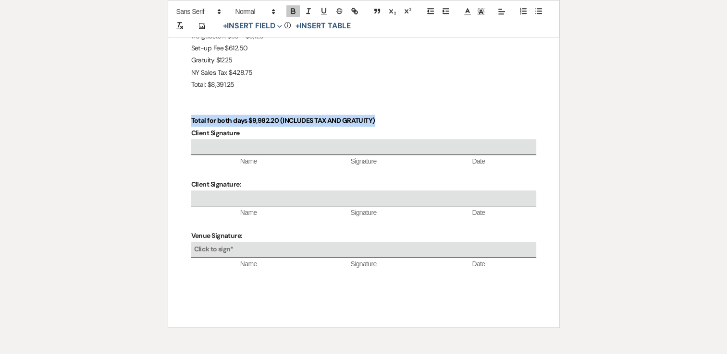
drag, startPoint x: 388, startPoint y: 120, endPoint x: 190, endPoint y: 123, distance: 197.9
click at [191, 123] on p "Total for both days $9,982.20 (INCLUDES TAX AND GRATUITY)" at bounding box center [363, 121] width 345 height 12
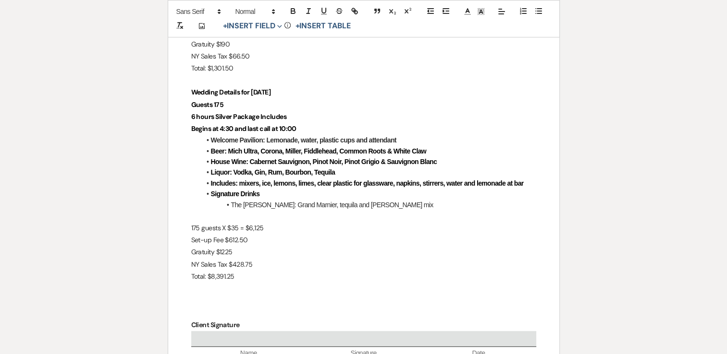
scroll to position [336, 0]
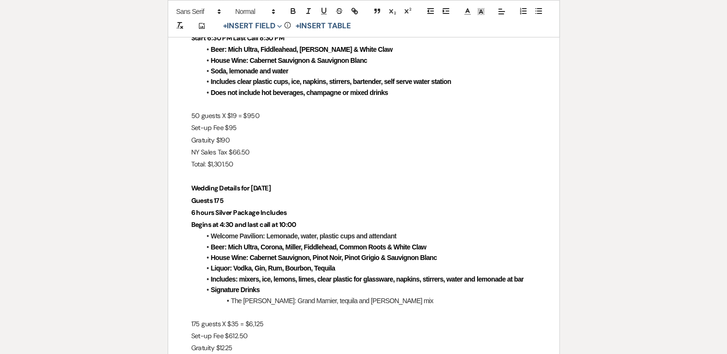
click at [390, 94] on li "Does not include hot beverages, champagne or mixed drinks" at bounding box center [368, 92] width 335 height 11
drag, startPoint x: 391, startPoint y: 93, endPoint x: 211, endPoint y: 95, distance: 180.1
click at [211, 95] on li "Does not include hot beverages, champagne or mixed drinks" at bounding box center [368, 92] width 335 height 11
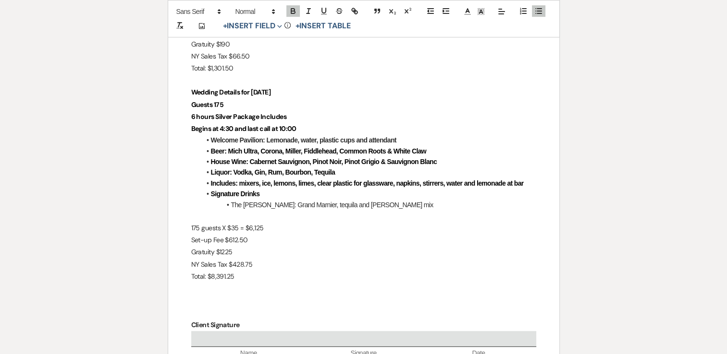
scroll to position [480, 0]
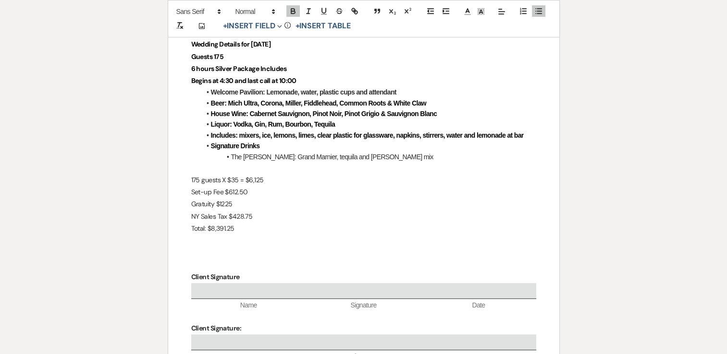
click at [279, 144] on li "Signature Drinks" at bounding box center [368, 146] width 335 height 11
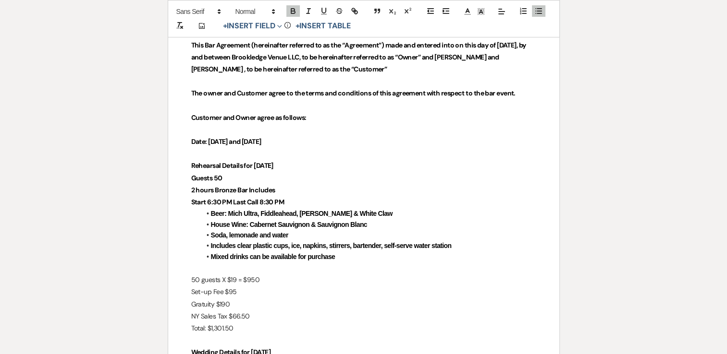
scroll to position [0, 0]
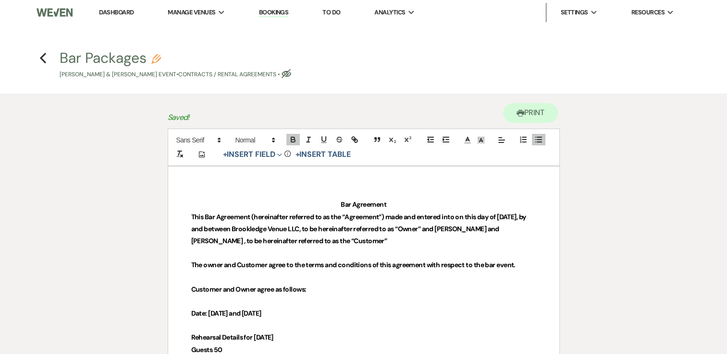
click at [289, 74] on use "button" at bounding box center [286, 73] width 10 height 9
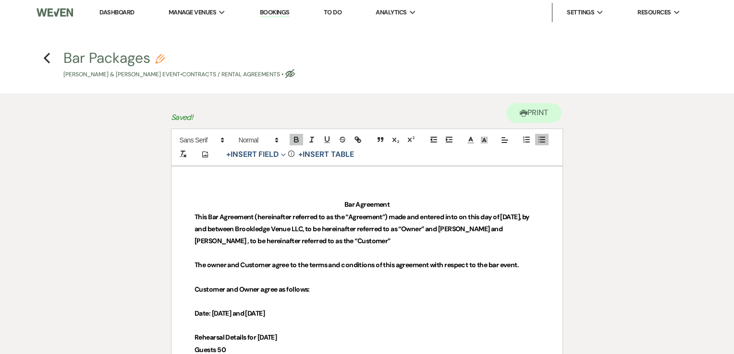
select select "10"
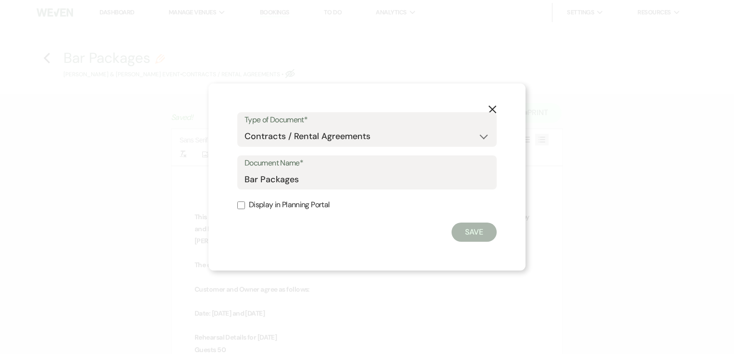
click at [243, 207] on input "Display in Planning Portal" at bounding box center [241, 206] width 8 height 8
checkbox input "true"
click at [479, 232] on button "Save" at bounding box center [474, 232] width 45 height 19
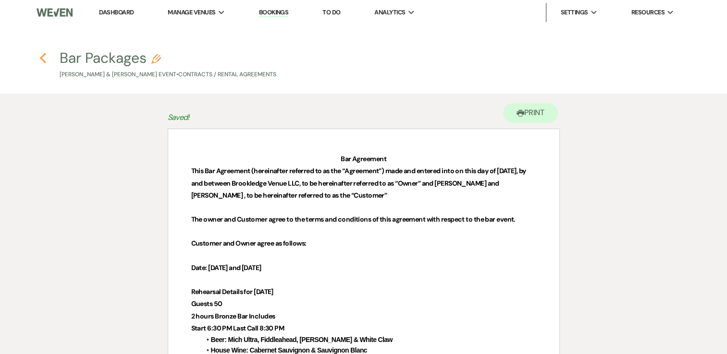
click at [42, 57] on use "button" at bounding box center [43, 58] width 6 height 11
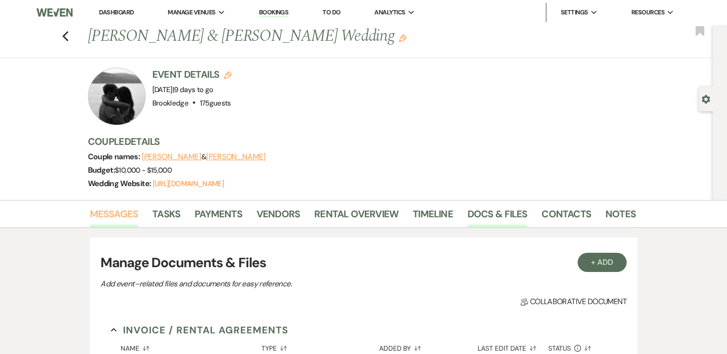
click at [110, 218] on link "Messages" at bounding box center [114, 217] width 49 height 21
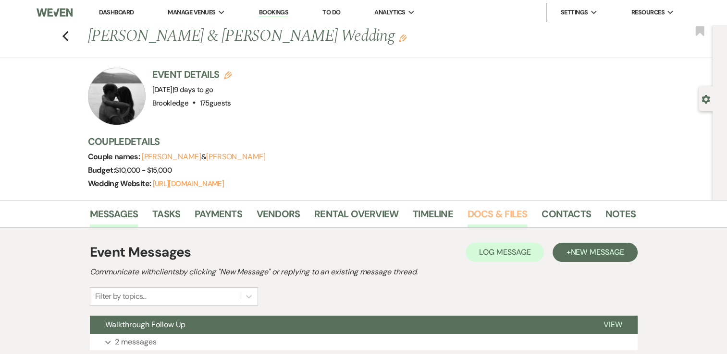
click at [490, 219] on link "Docs & Files" at bounding box center [497, 217] width 60 height 21
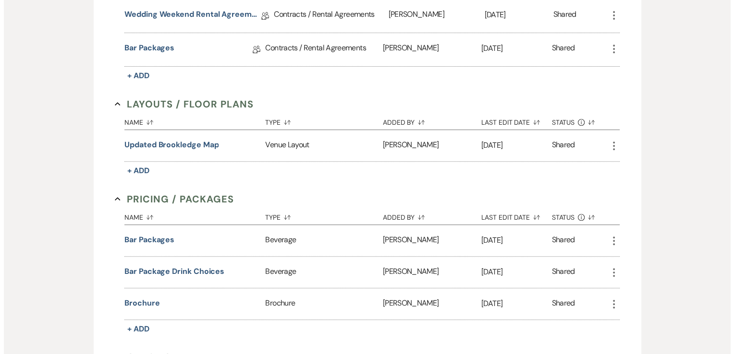
scroll to position [336, 0]
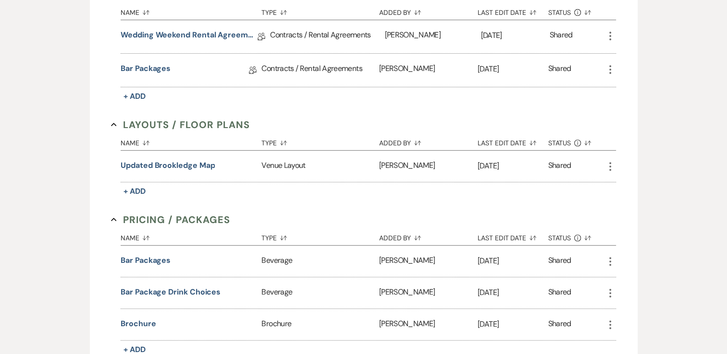
click at [610, 71] on icon "More" at bounding box center [610, 70] width 12 height 12
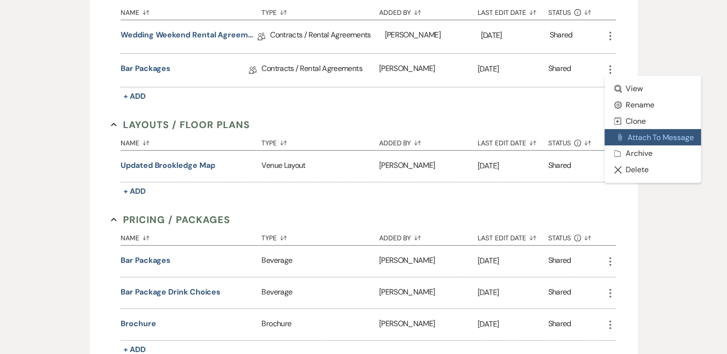
click at [644, 138] on button "Attach File Attach to Message" at bounding box center [652, 137] width 97 height 16
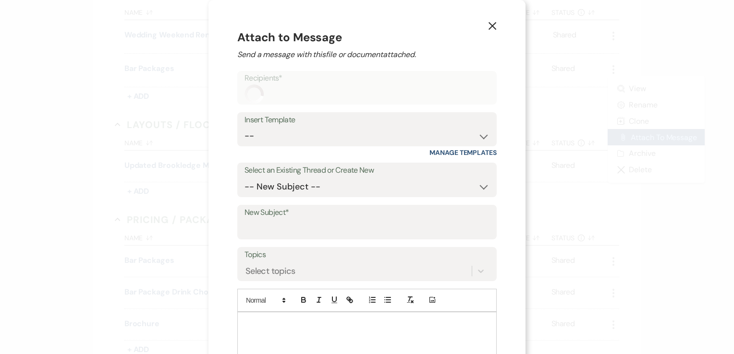
scroll to position [17, 0]
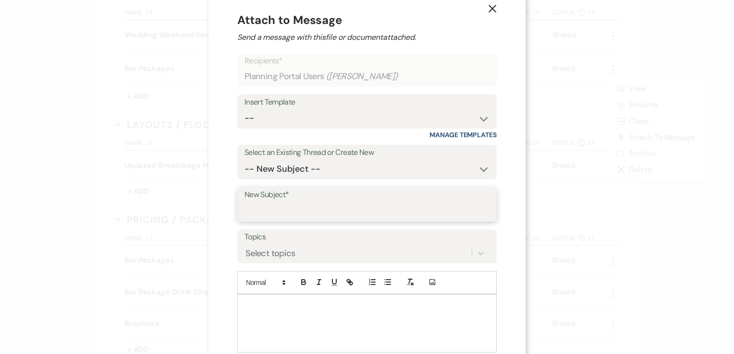
click at [348, 208] on input "New Subject*" at bounding box center [366, 211] width 245 height 19
type input "Bar Package"
click at [312, 321] on div at bounding box center [367, 324] width 258 height 58
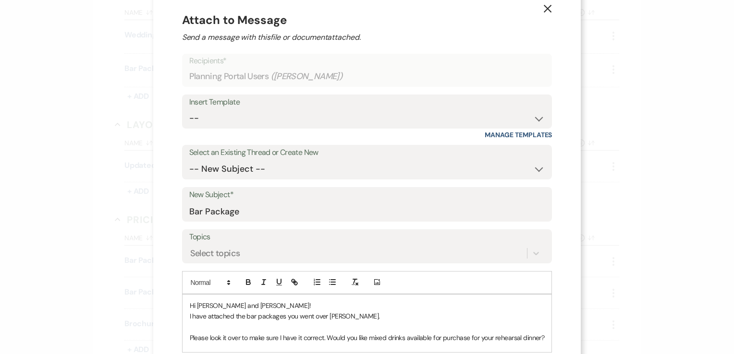
click at [438, 339] on p "Please look it over to make sure I have it correct. Would you like mixed drinks…" at bounding box center [367, 338] width 355 height 11
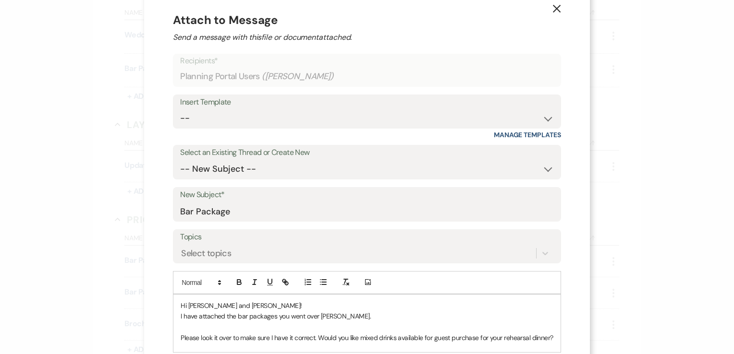
click at [484, 338] on p "Please look it over to make sure I have it correct. Would you like mixed drinks…" at bounding box center [367, 338] width 372 height 11
click at [390, 322] on p at bounding box center [367, 327] width 368 height 11
click at [353, 336] on p "Please look it over to make sure I have it correct. Would you like mixed drinks…" at bounding box center [367, 338] width 368 height 11
click at [373, 307] on p "Hi [PERSON_NAME] and [PERSON_NAME]!" at bounding box center [367, 306] width 368 height 11
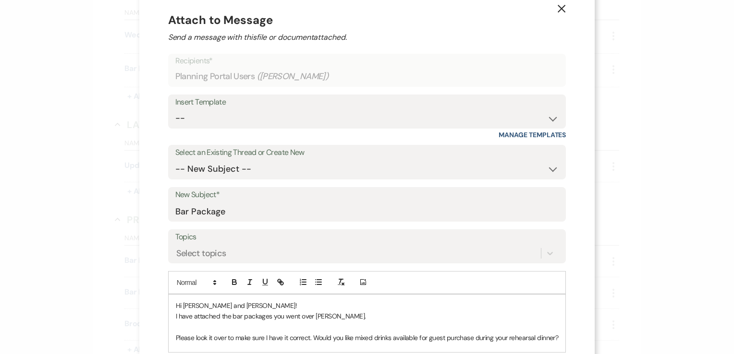
click at [391, 322] on p at bounding box center [367, 327] width 383 height 11
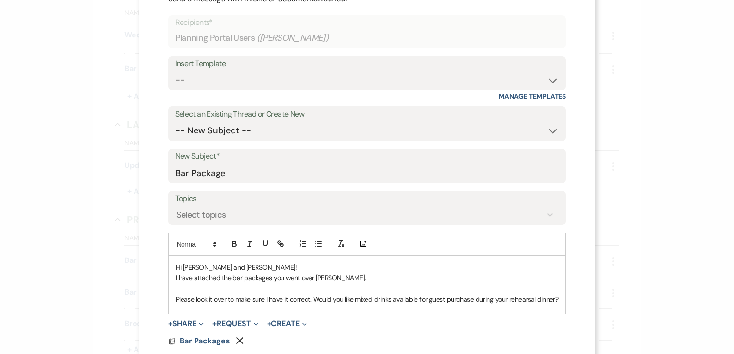
scroll to position [110, 0]
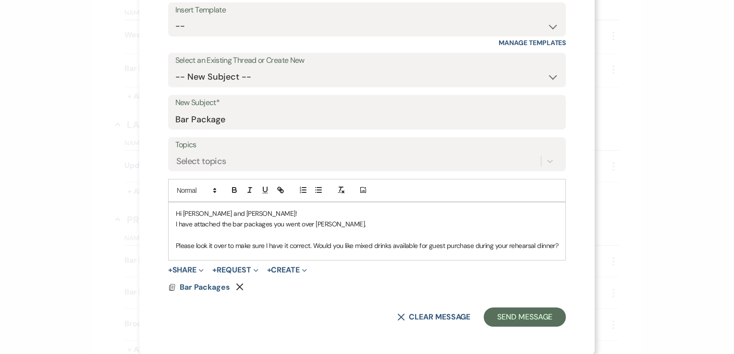
click at [554, 245] on p "Please look it over to make sure I have it correct. Would you like mixed drinks…" at bounding box center [367, 246] width 383 height 11
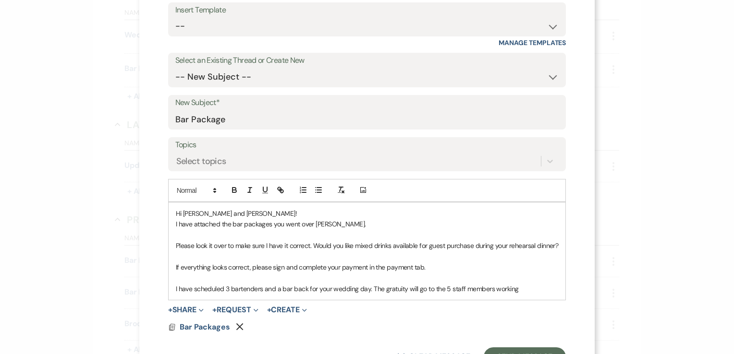
click at [272, 289] on p "I have scheduled 3 bartenders and a bar back for your wedding day. The gratuity…" at bounding box center [367, 289] width 383 height 11
click at [263, 289] on p "I have scheduled 3 bartenders, 2 bar backs for your wedding day. The gratuity w…" at bounding box center [367, 289] width 383 height 11
click at [260, 289] on p "I have scheduled 3 bartenders, 2 bar backs for your wedding day. The gratuity w…" at bounding box center [367, 289] width 383 height 11
click at [519, 290] on p "I have scheduled 3 bartenders, and 2 bar backs for your wedding day. The gratui…" at bounding box center [367, 289] width 383 height 11
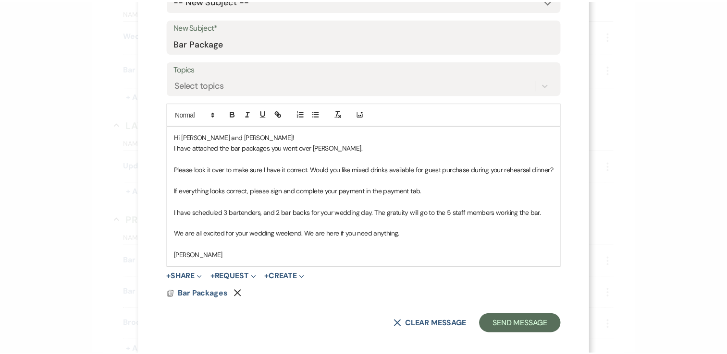
scroll to position [193, 0]
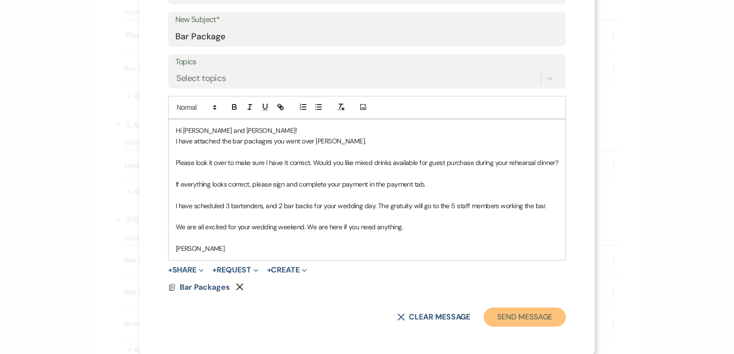
click at [529, 318] on button "Send Message" at bounding box center [525, 317] width 82 height 19
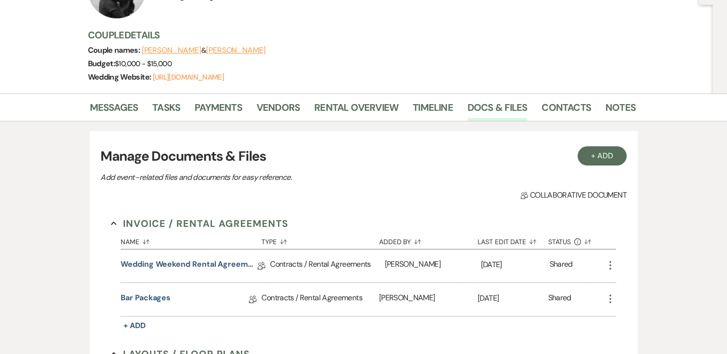
scroll to position [0, 0]
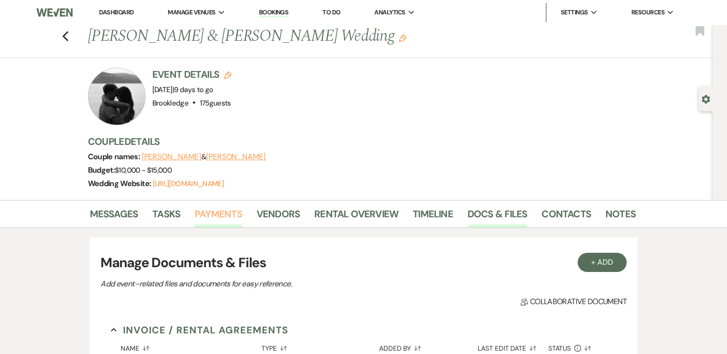
click at [217, 216] on link "Payments" at bounding box center [219, 217] width 48 height 21
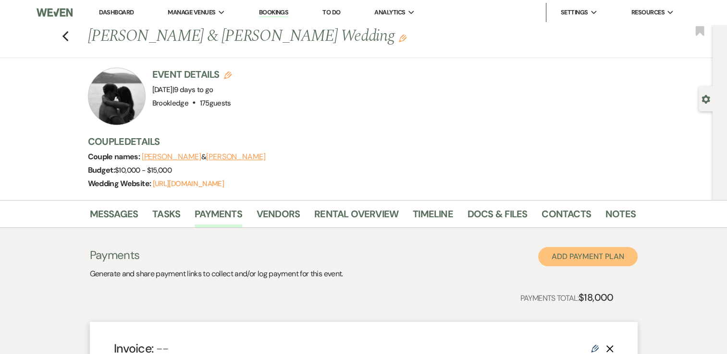
click at [592, 254] on button "Add Payment Plan" at bounding box center [587, 256] width 99 height 19
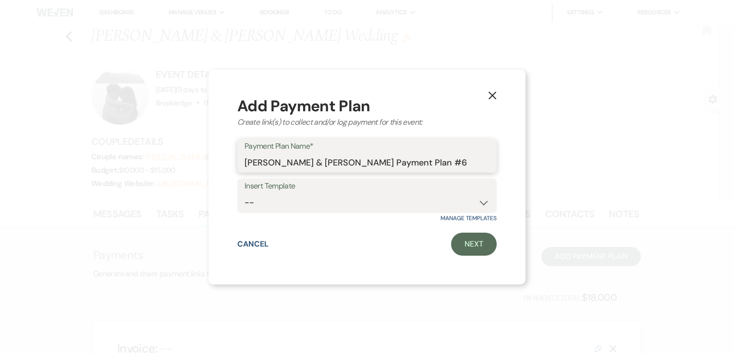
drag, startPoint x: 453, startPoint y: 161, endPoint x: 233, endPoint y: 166, distance: 220.5
click at [233, 166] on div "X Add Payment Plan Create link(s) to collect and/or log payment for this event:…" at bounding box center [366, 178] width 317 height 216
type input "Rehearsal Bar Package"
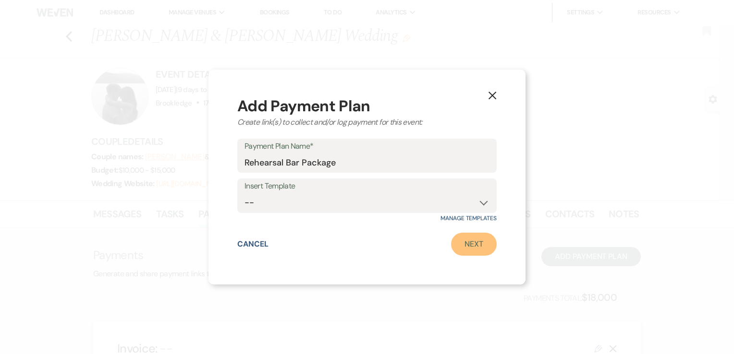
click at [477, 248] on link "Next" at bounding box center [474, 244] width 46 height 23
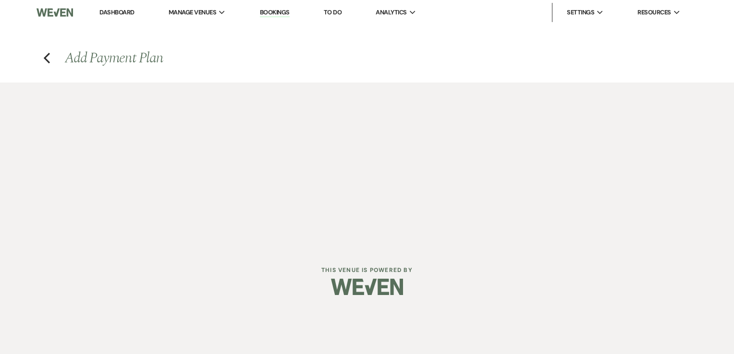
select select "2"
select select "percentage"
select select "true"
select select "client"
select select "weeks"
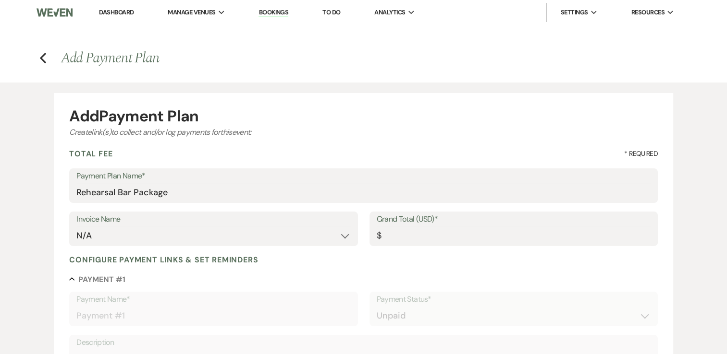
click at [481, 223] on label "Grand Total (USD)*" at bounding box center [514, 220] width 274 height 14
click at [481, 227] on input "Grand Total (USD)*" at bounding box center [514, 236] width 274 height 19
type input "1"
type input "1.00"
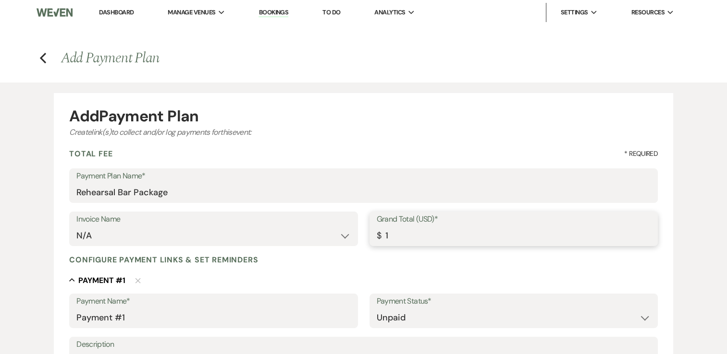
type input "13"
type input "13.00"
type input "130"
type input "130.00"
type input "1301"
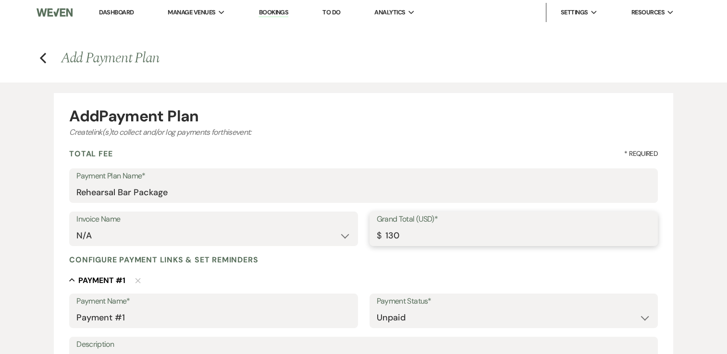
type input "1301.00"
type input "1301.5"
type input "1301.50"
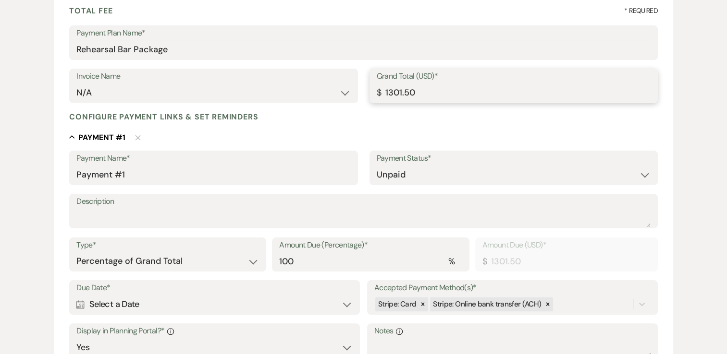
scroll to position [144, 0]
type input "1301.50"
drag, startPoint x: 161, startPoint y: 173, endPoint x: 72, endPoint y: 176, distance: 89.9
click at [72, 176] on div "Payment Name* Payment #1" at bounding box center [213, 167] width 288 height 35
type input "Rehearsal Bar Package"
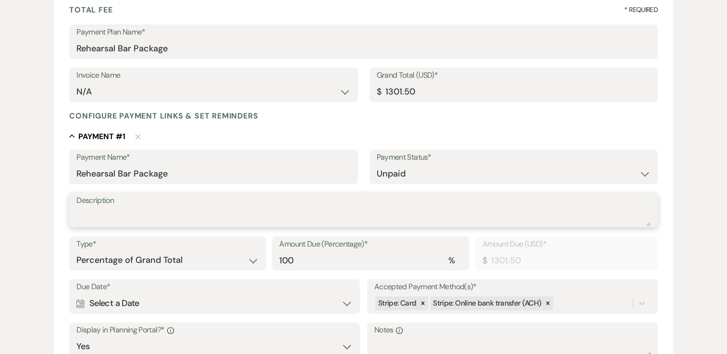
click at [136, 218] on textarea "Description" at bounding box center [363, 217] width 574 height 19
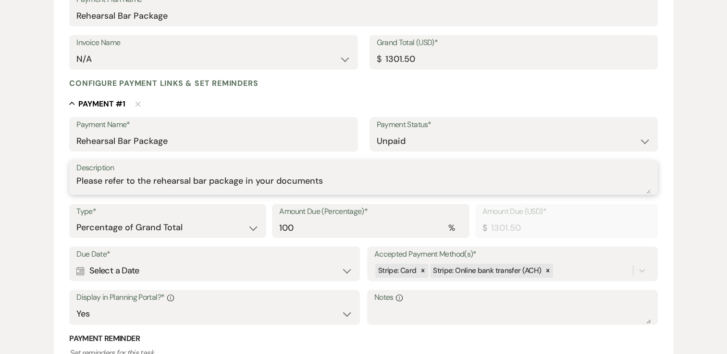
scroll to position [192, 0]
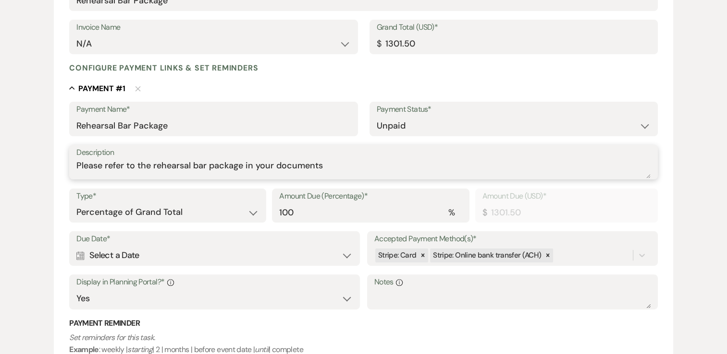
type textarea "Please refer to the rehearsal bar package in your documents"
click at [154, 256] on div "Calendar Select a Date Expand" at bounding box center [214, 255] width 276 height 19
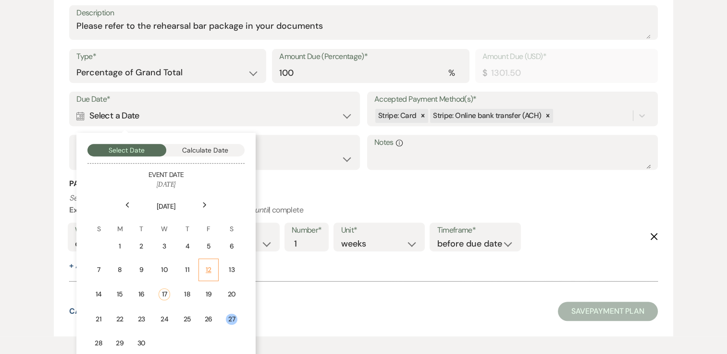
scroll to position [336, 0]
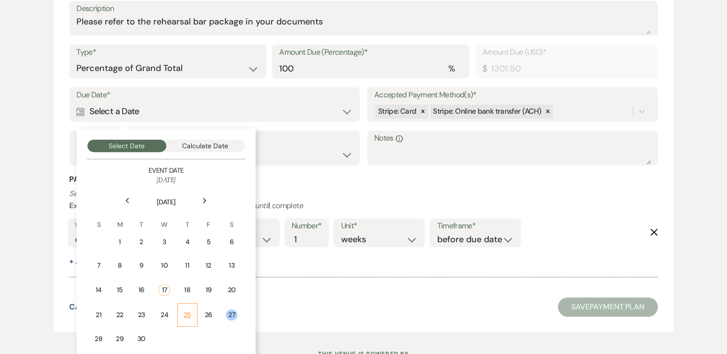
click at [194, 310] on td "25" at bounding box center [187, 316] width 20 height 24
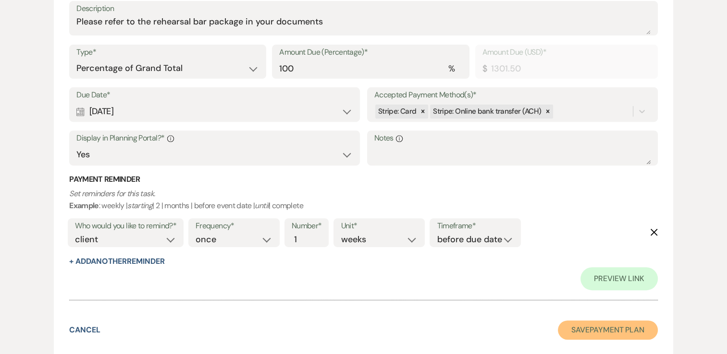
click at [586, 328] on button "Save Payment Plan" at bounding box center [608, 330] width 100 height 19
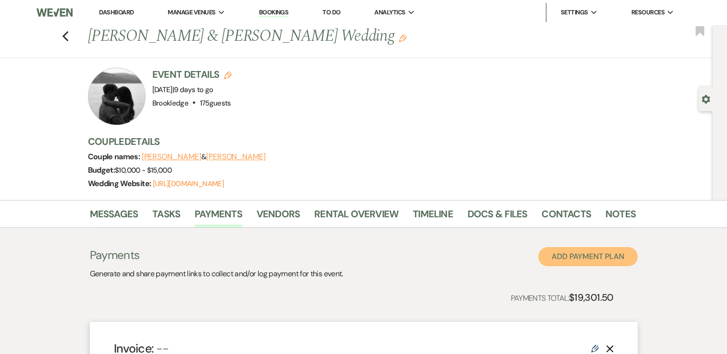
click at [576, 255] on button "Add Payment Plan" at bounding box center [587, 256] width 99 height 19
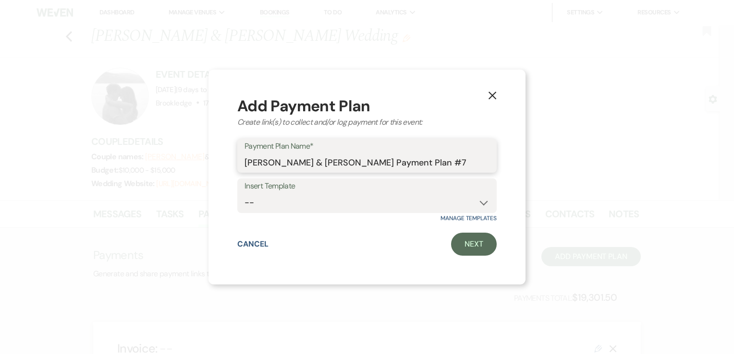
drag, startPoint x: 463, startPoint y: 164, endPoint x: 236, endPoint y: 163, distance: 226.7
click at [235, 165] on div "X Add Payment Plan Create link(s) to collect and/or log payment for this event:…" at bounding box center [366, 178] width 317 height 216
type input "Wedding Day Bar Package"
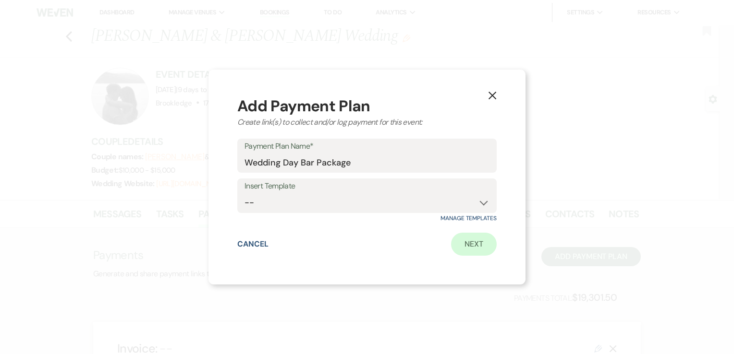
drag, startPoint x: 500, startPoint y: 258, endPoint x: 489, endPoint y: 252, distance: 12.5
click at [498, 256] on div "X Add Payment Plan Create link(s) to collect and/or log payment for this event:…" at bounding box center [366, 178] width 317 height 216
click at [488, 251] on link "Next" at bounding box center [474, 244] width 46 height 23
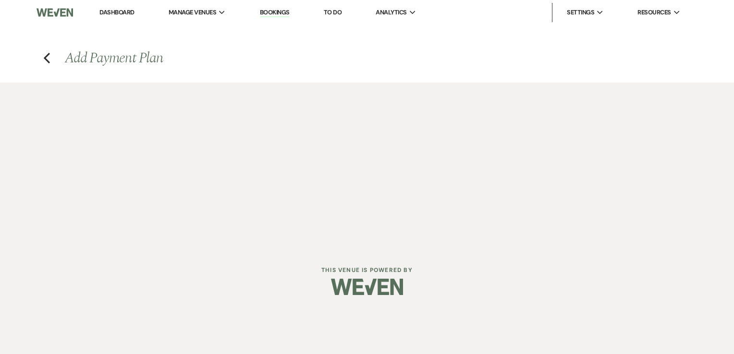
select select "2"
select select "percentage"
select select "true"
select select "client"
select select "weeks"
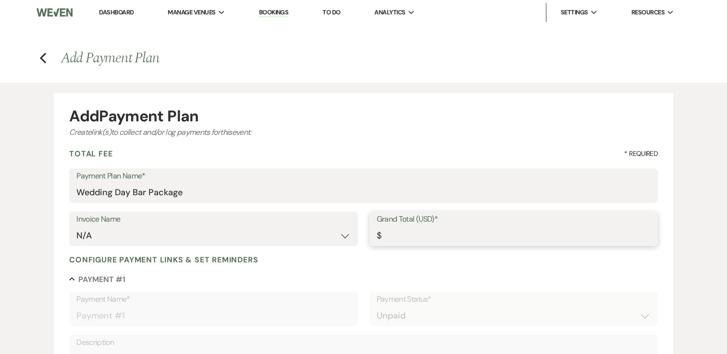
click at [489, 232] on input "Grand Total (USD)*" at bounding box center [514, 236] width 274 height 19
type input "8"
type input "8.00"
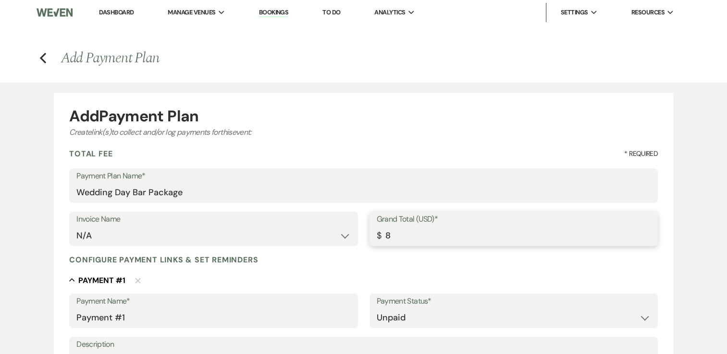
type input "83"
type input "83.00"
type input "839"
type input "839.00"
type input "8391"
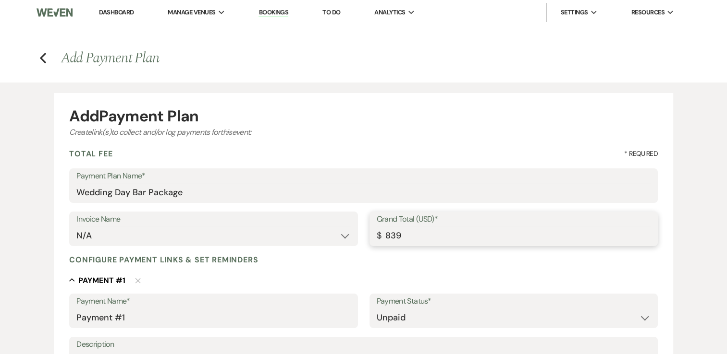
type input "8391.00"
type input "8391.2"
type input "8391.20"
type input "8391.25"
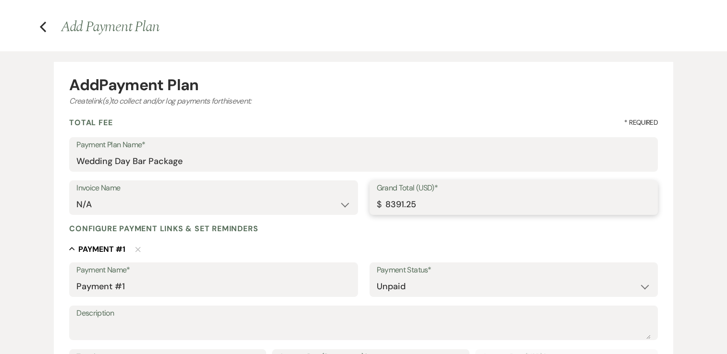
scroll to position [48, 0]
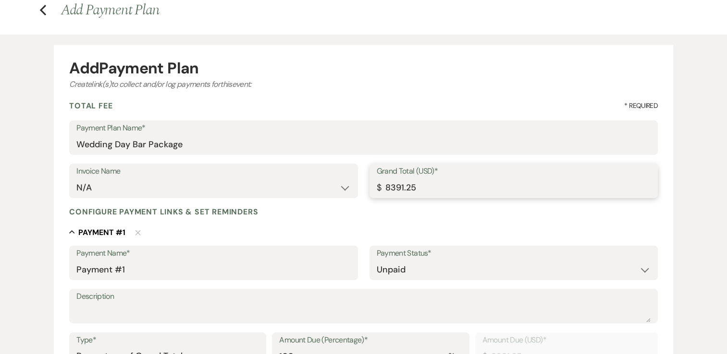
type input "8391.25"
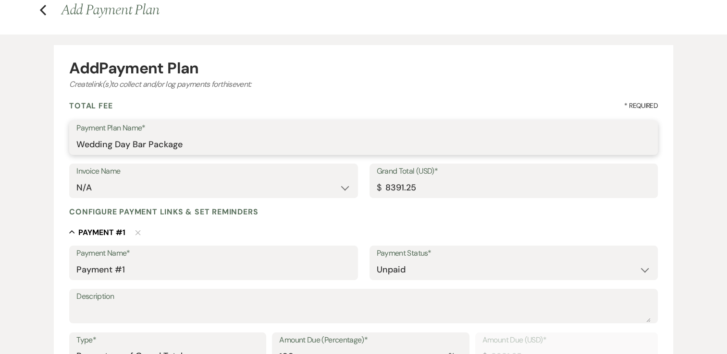
drag, startPoint x: 191, startPoint y: 147, endPoint x: 77, endPoint y: 147, distance: 113.4
click at [77, 147] on input "Wedding Day Bar Package" at bounding box center [363, 144] width 574 height 19
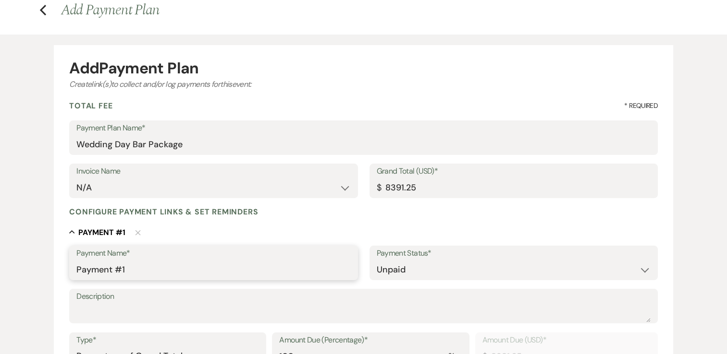
drag, startPoint x: 131, startPoint y: 272, endPoint x: 66, endPoint y: 272, distance: 64.8
click at [66, 272] on form "Add Payment Plan Create link(s) to collect and/or log payments for this event: …" at bounding box center [363, 332] width 619 height 575
paste input "Wedding Day Bar Package"
type input "Wedding Day Bar Package"
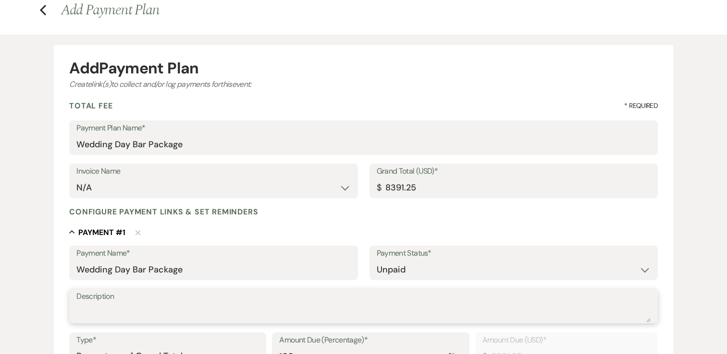
click at [96, 319] on textarea "Description" at bounding box center [363, 313] width 574 height 19
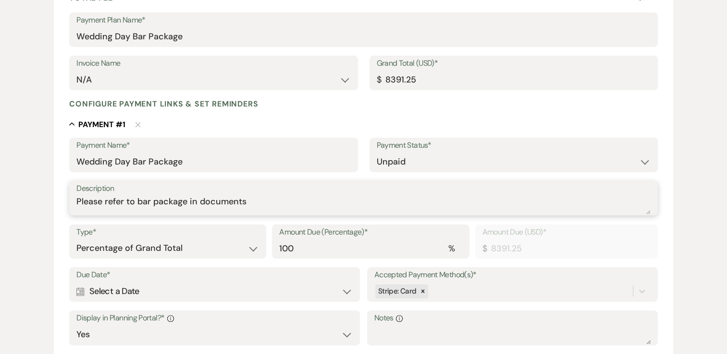
scroll to position [192, 0]
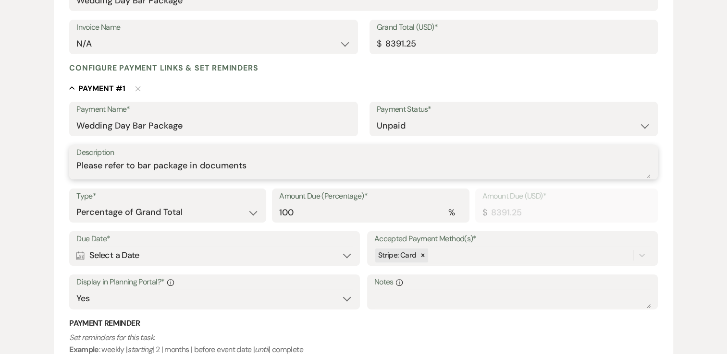
type textarea "Please refer to bar package in documents"
click at [184, 256] on div "Calendar Select a Date Expand" at bounding box center [214, 255] width 276 height 19
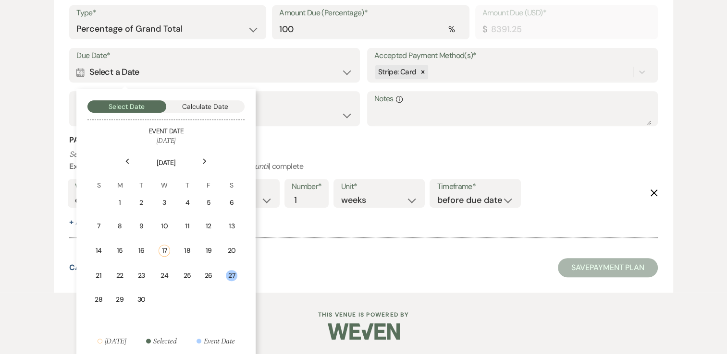
scroll to position [376, 0]
click at [208, 276] on div "26" at bounding box center [209, 275] width 8 height 10
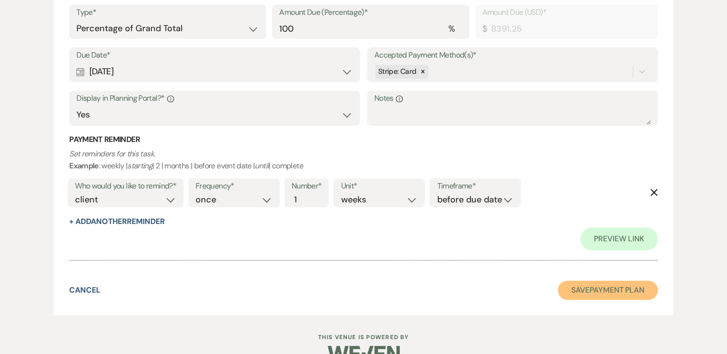
click at [598, 291] on button "Save Payment Plan" at bounding box center [608, 290] width 100 height 19
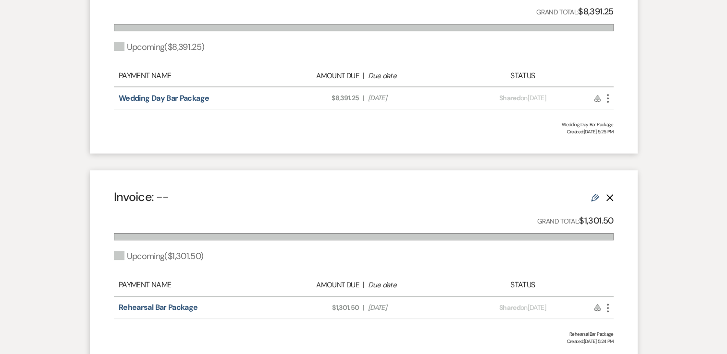
scroll to position [384, 0]
